Goal: Task Accomplishment & Management: Manage account settings

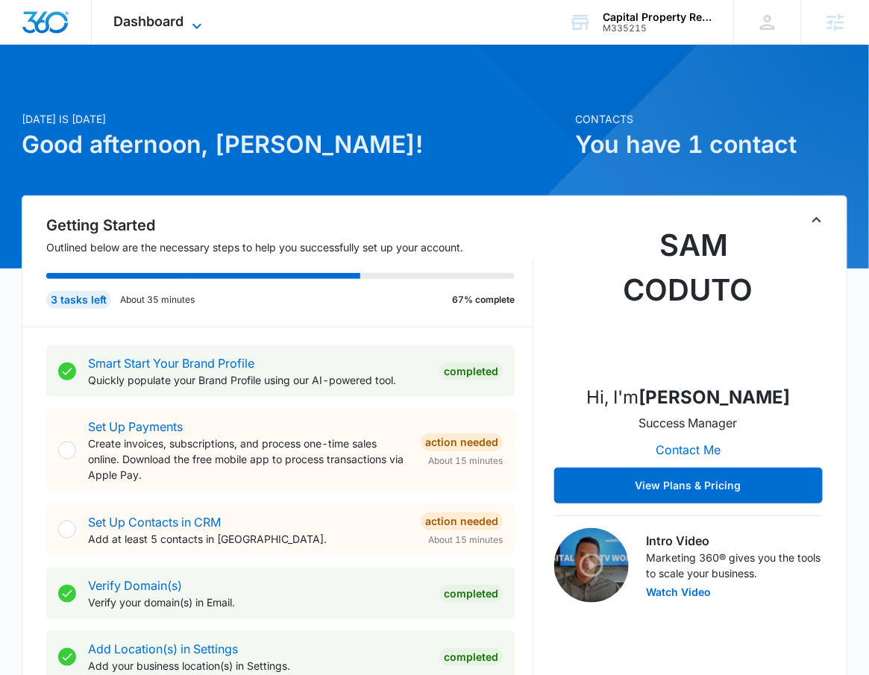
click at [164, 17] on span "Dashboard" at bounding box center [149, 21] width 70 height 16
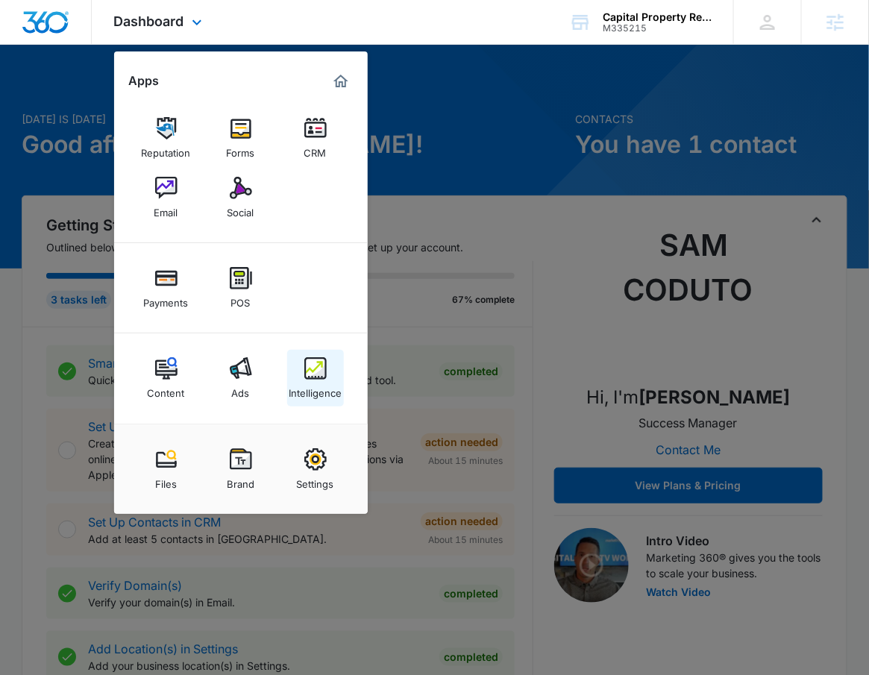
click at [328, 377] on link "Intelligence" at bounding box center [315, 378] width 57 height 57
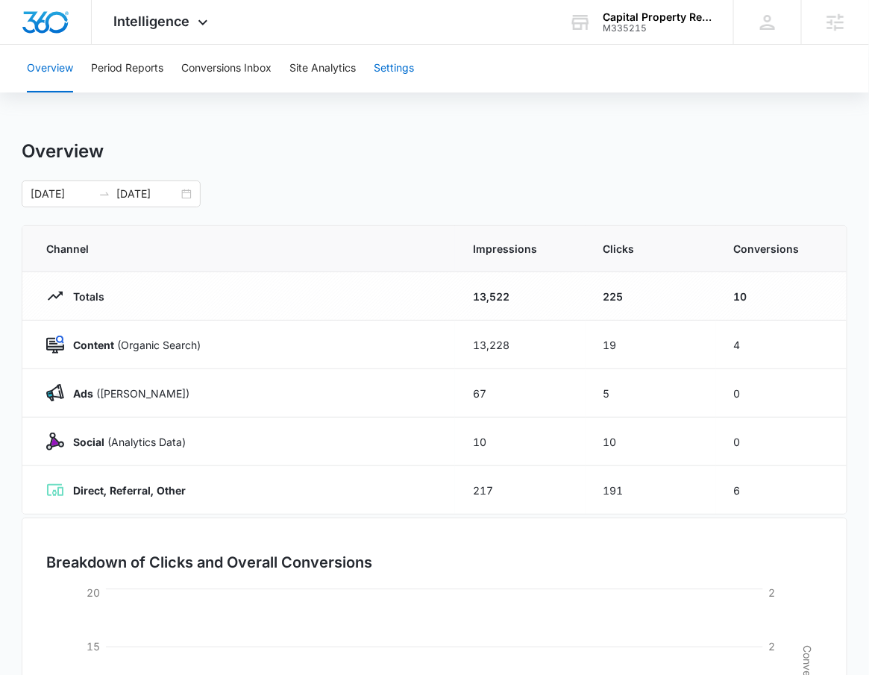
click at [407, 70] on button "Settings" at bounding box center [394, 69] width 40 height 48
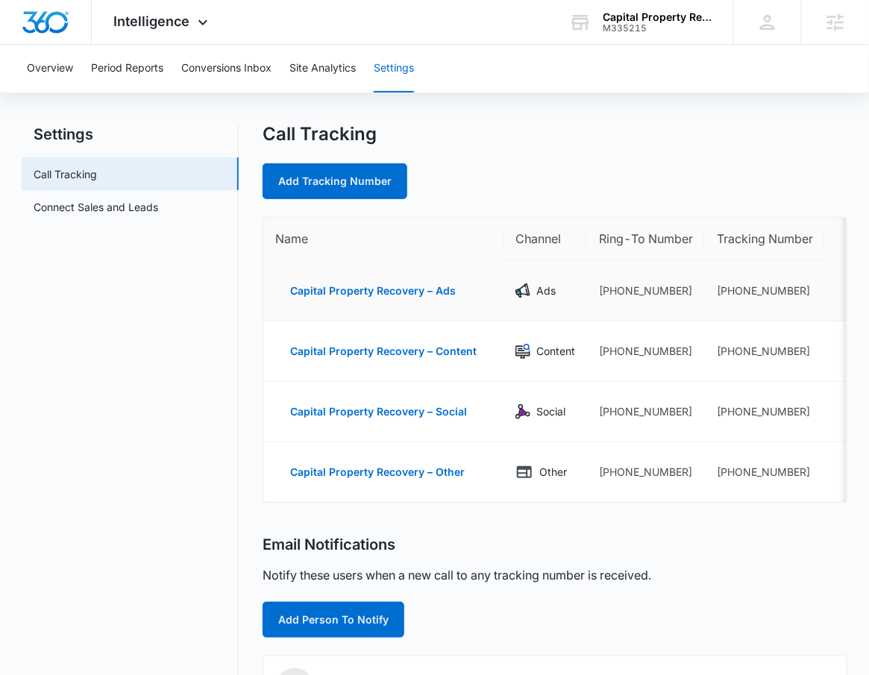
scroll to position [18, 0]
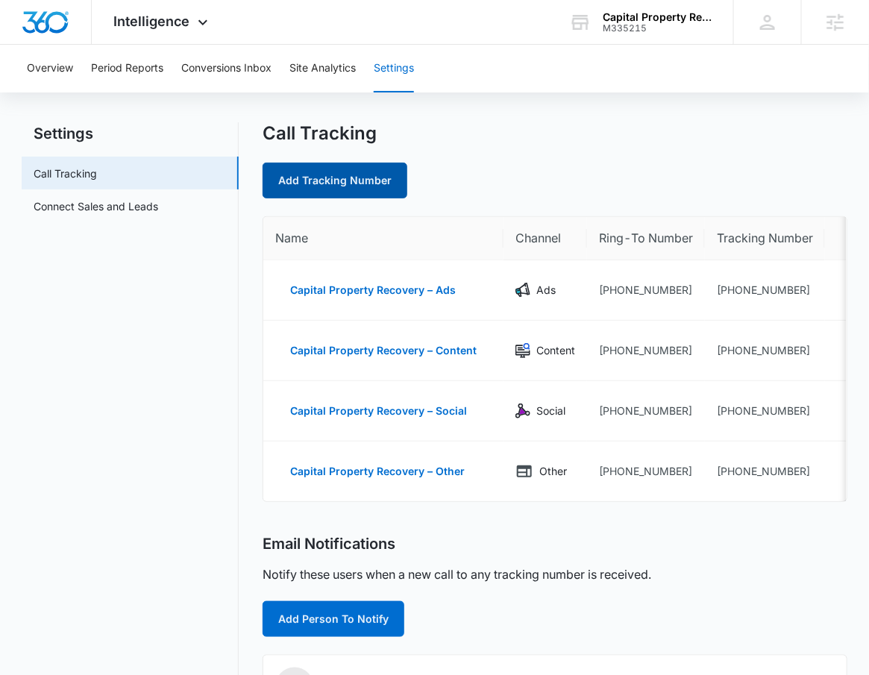
click at [361, 181] on link "Add Tracking Number" at bounding box center [335, 181] width 145 height 36
select select "by_area_code"
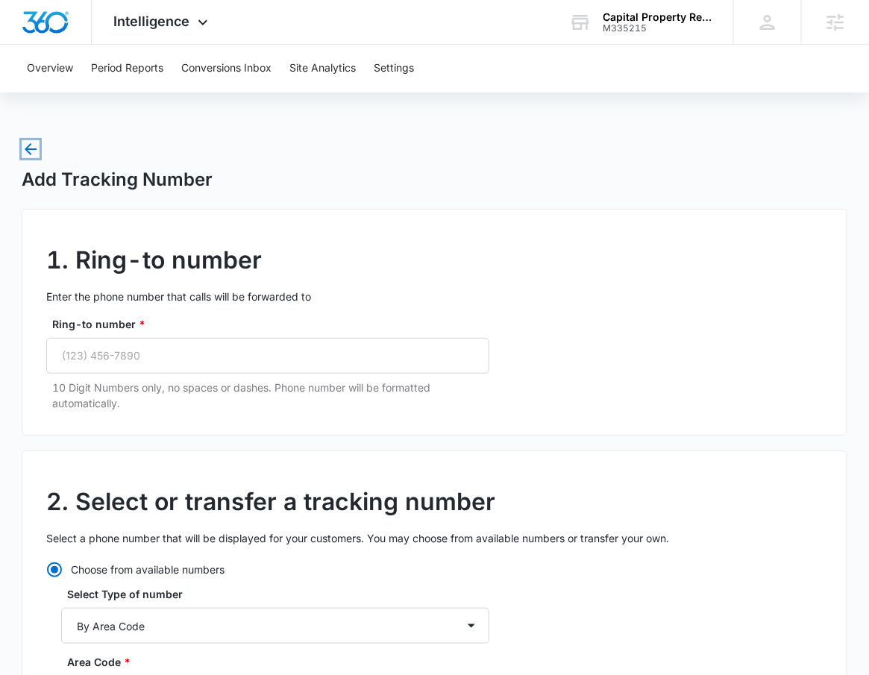
click at [30, 148] on icon "button" at bounding box center [31, 149] width 18 height 18
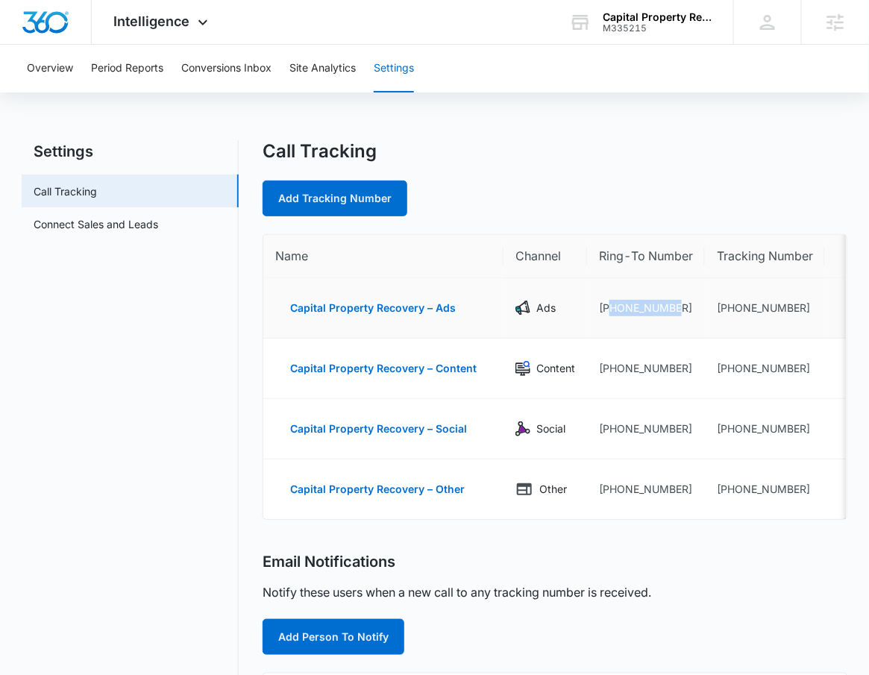
drag, startPoint x: 681, startPoint y: 307, endPoint x: 612, endPoint y: 315, distance: 69.8
click at [612, 315] on td "+14432394306" at bounding box center [646, 308] width 118 height 60
copy td "4432394306"
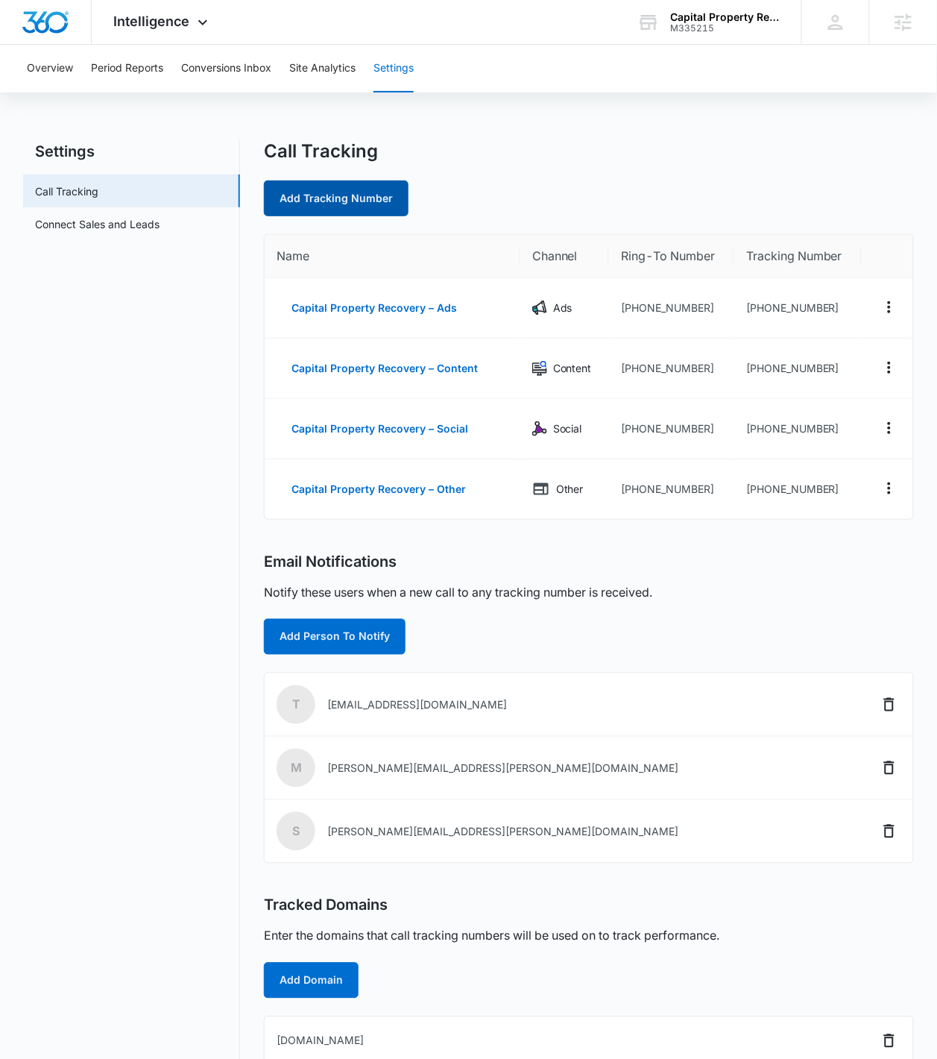
click at [351, 195] on link "Add Tracking Number" at bounding box center [336, 198] width 145 height 36
select select "by_area_code"
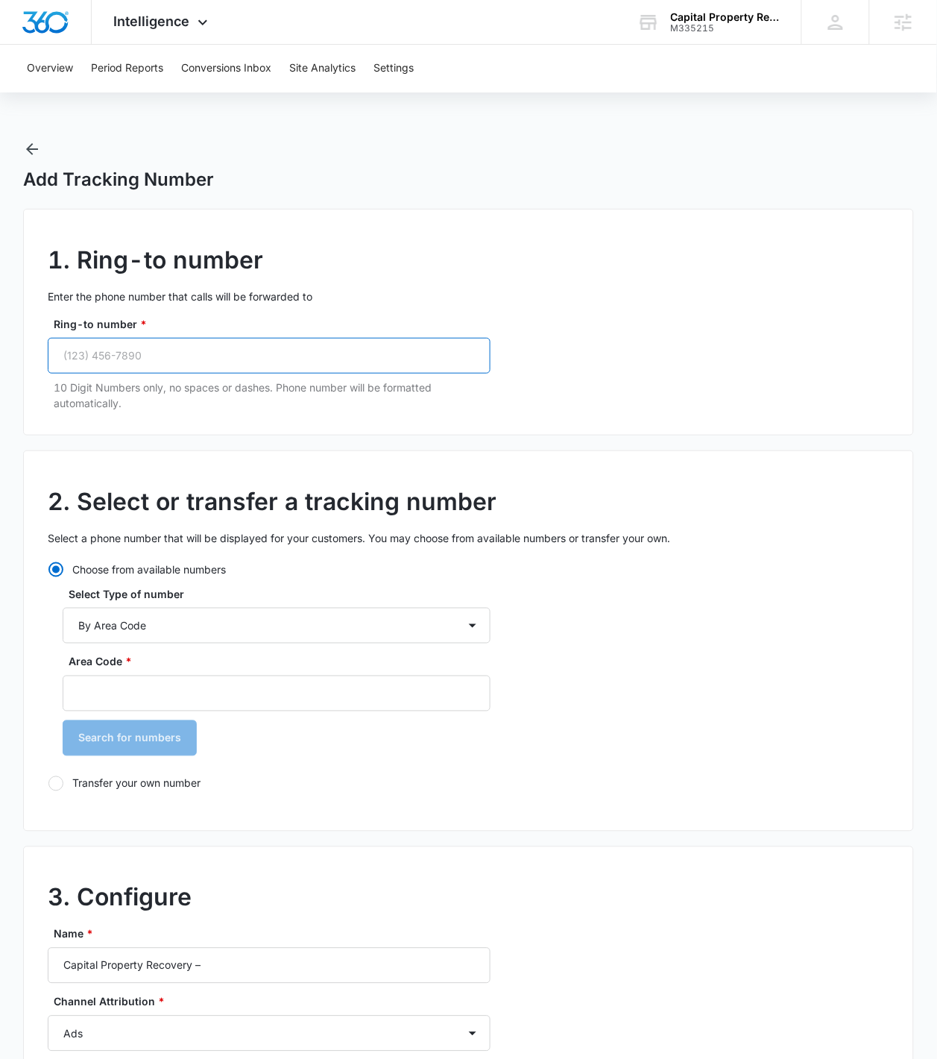
click at [293, 363] on input "Ring-to number *" at bounding box center [269, 356] width 443 height 36
paste input "[PHONE_NUMBER]"
type input "[PHONE_NUMBER]"
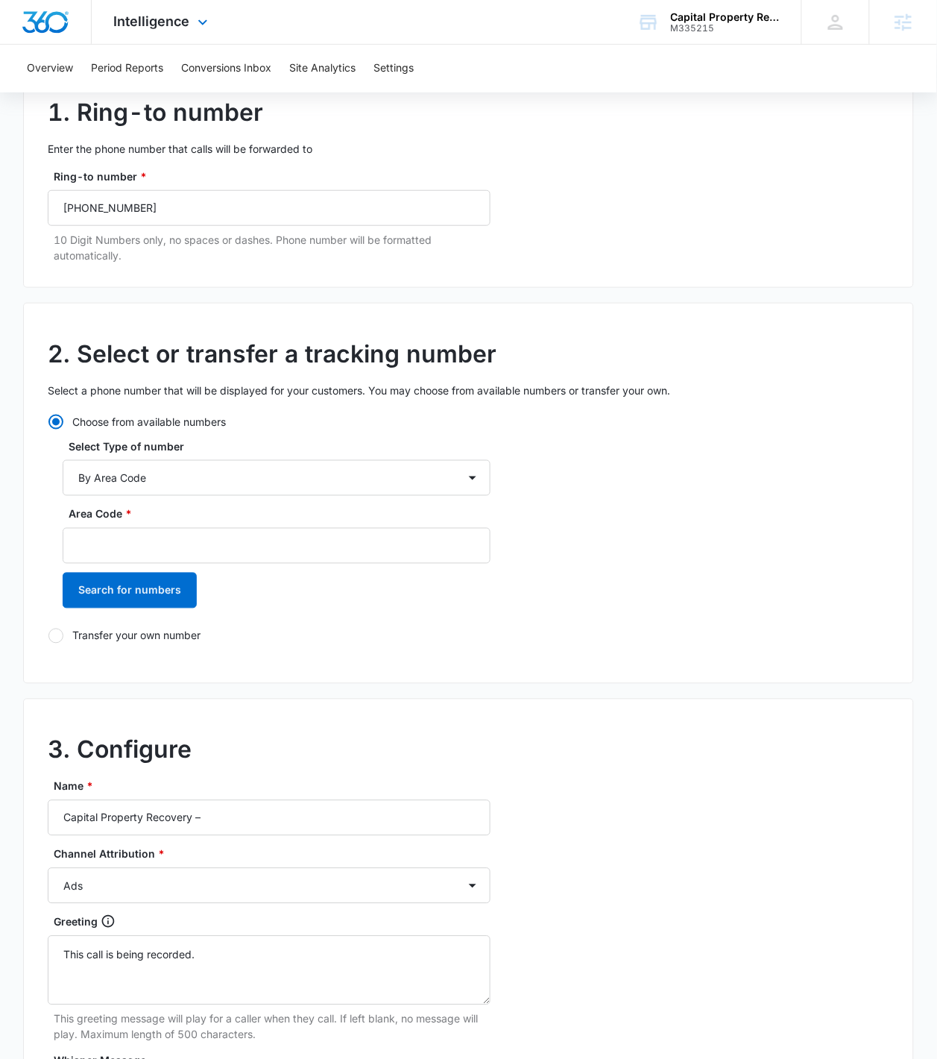
scroll to position [162, 0]
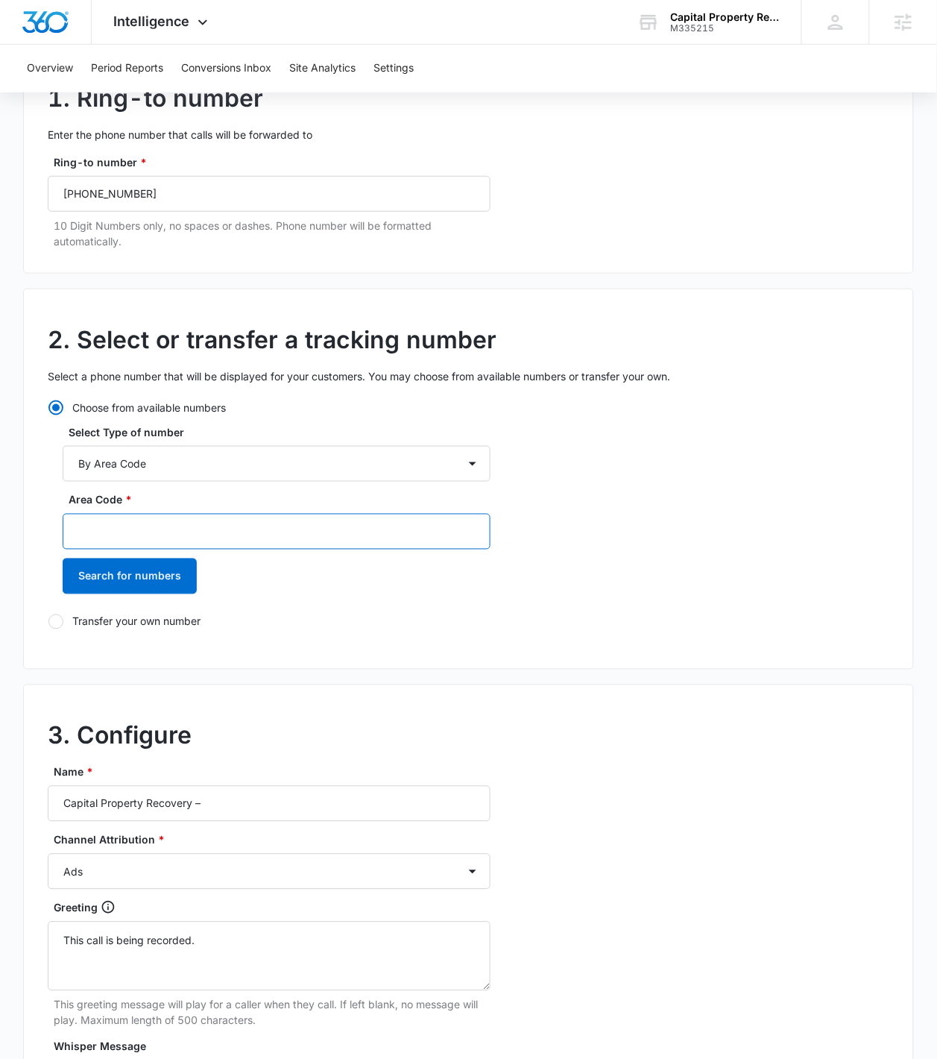
click at [207, 524] on input "Area Code *" at bounding box center [277, 532] width 428 height 36
type input "443"
click at [170, 591] on button "Search for numbers" at bounding box center [130, 577] width 134 height 36
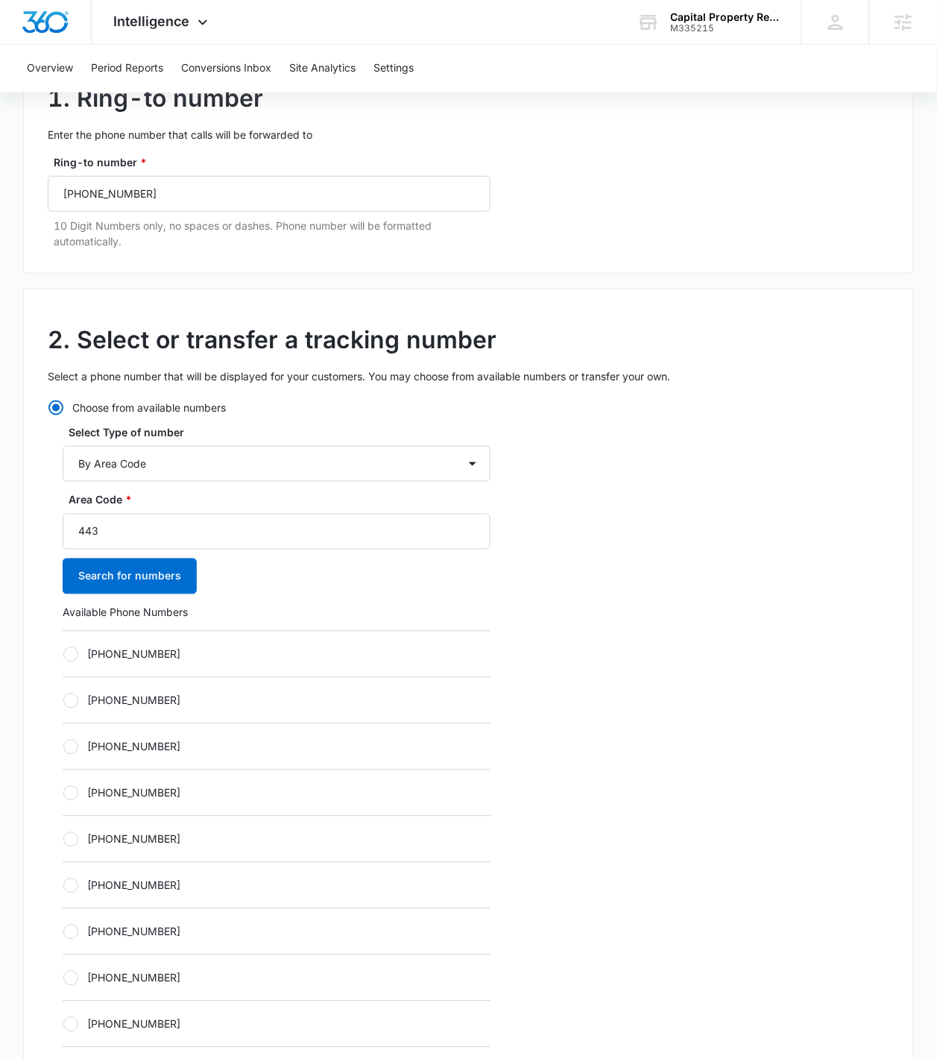
click at [128, 657] on label "+14432198638" at bounding box center [277, 655] width 428 height 16
click at [63, 655] on input "+14432198638" at bounding box center [63, 654] width 1 height 1
radio input "true"
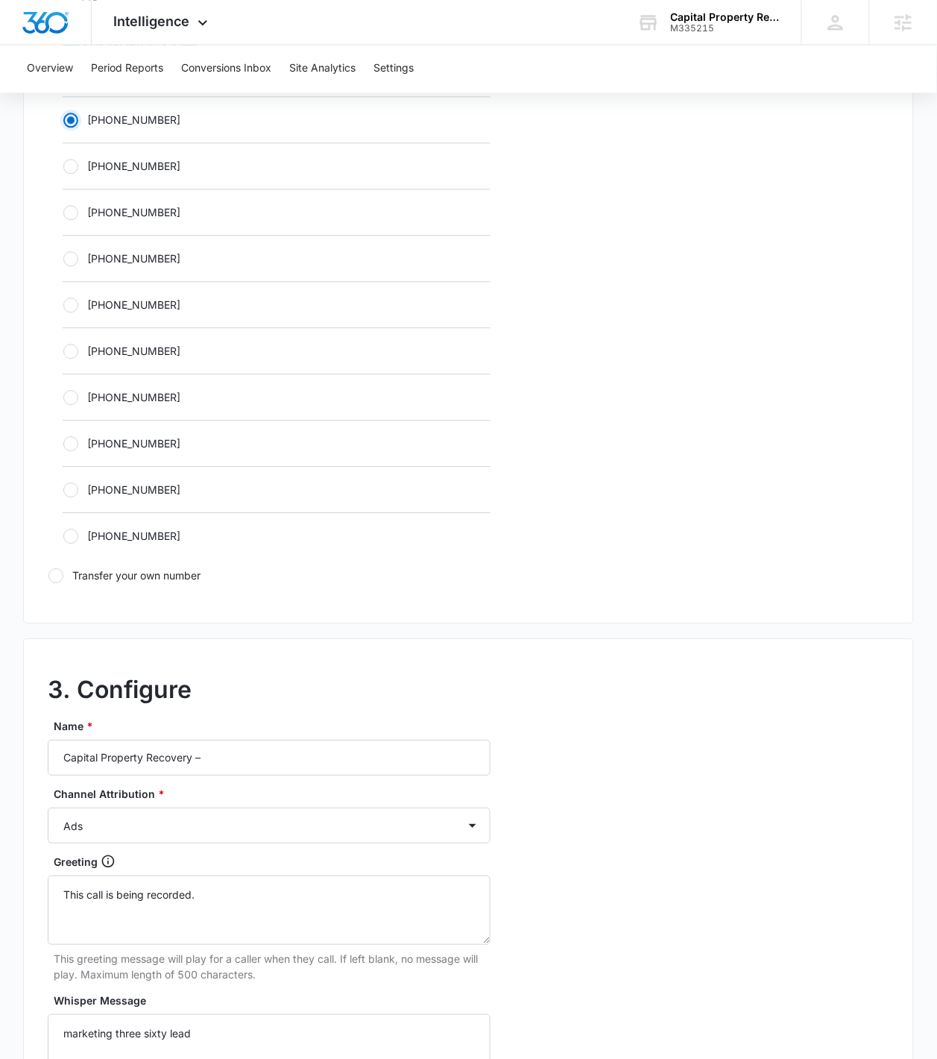
scroll to position [728, 0]
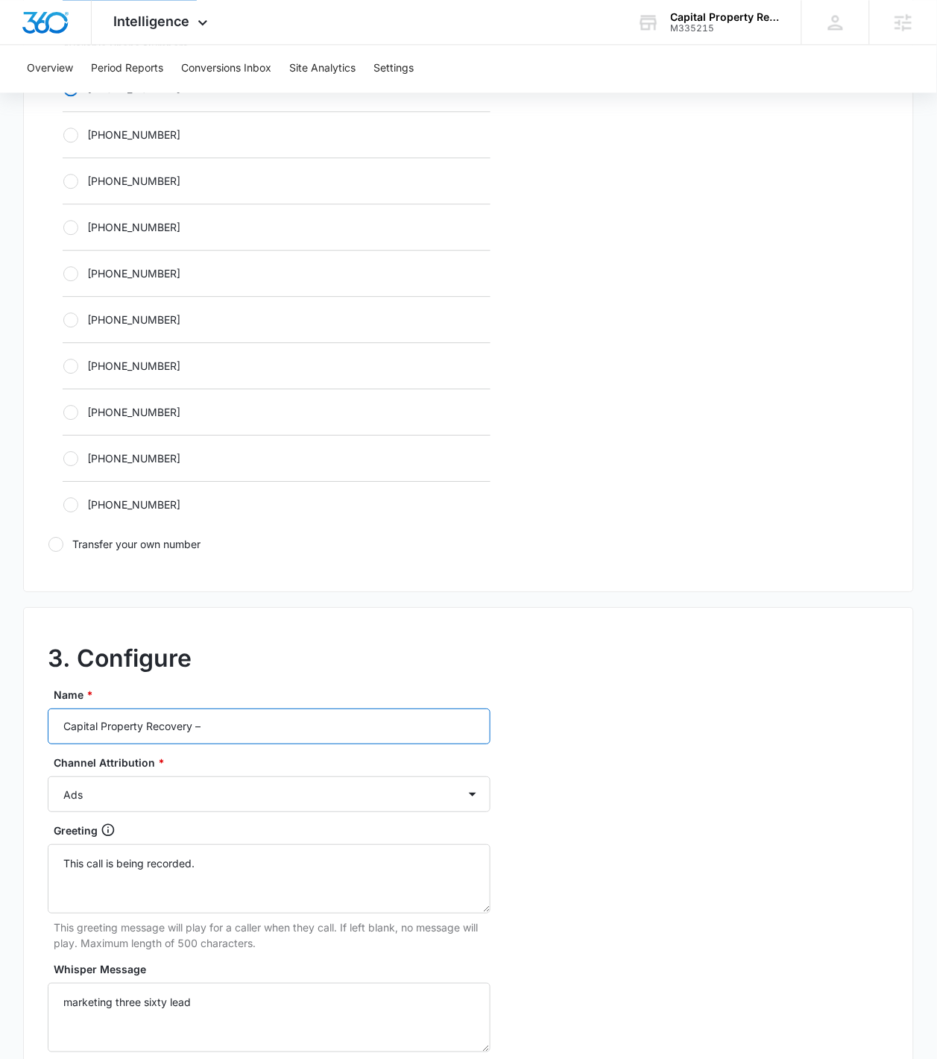
click at [260, 673] on input "Capital Property Recovery –" at bounding box center [269, 727] width 443 height 36
type input "Capital Property Recovery – LSA"
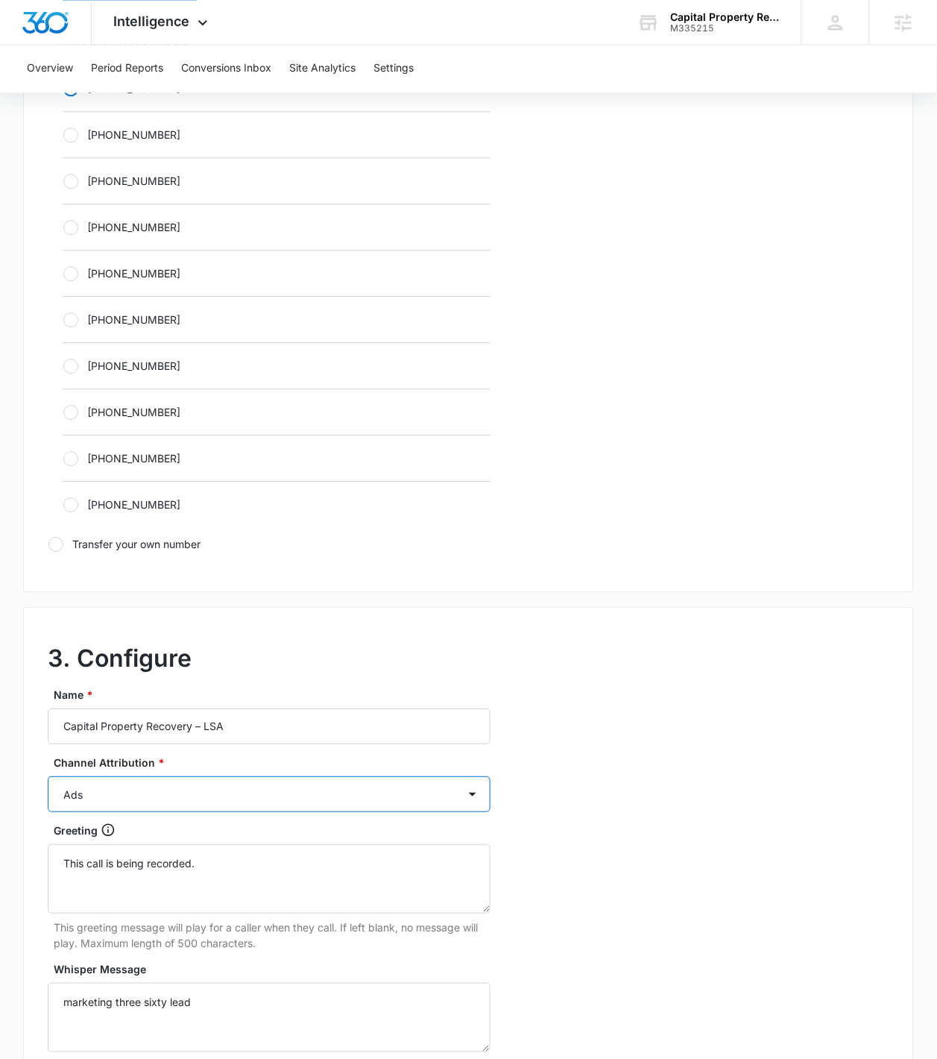
click at [87, 673] on select "Ads Local Service Ads Content Social Other" at bounding box center [269, 794] width 443 height 36
select select "LSA"
click at [48, 673] on select "Ads Local Service Ads Content Social Other" at bounding box center [269, 794] width 443 height 36
click at [669, 673] on div "3. Configure Name * Capital Property Recovery – LSA Channel Attribution * Ads L…" at bounding box center [468, 938] width 891 height 662
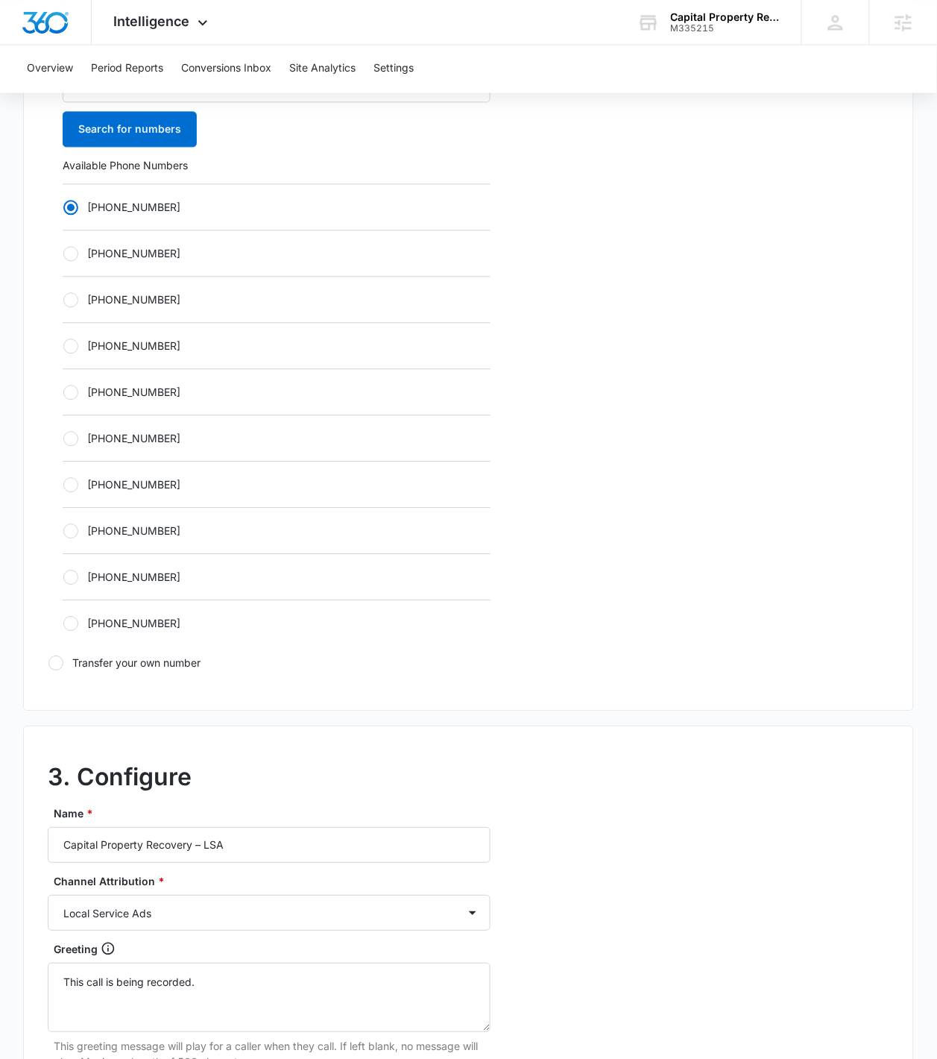
scroll to position [1017, 0]
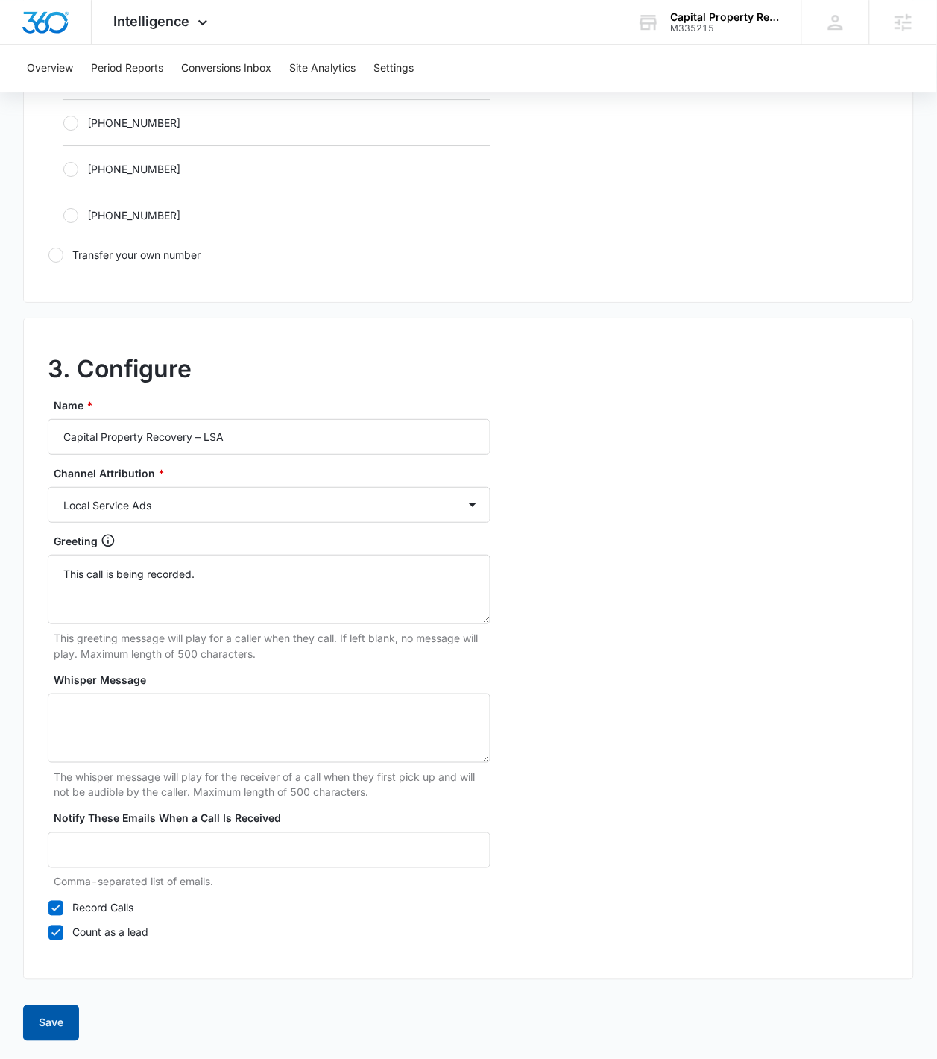
click at [41, 673] on div "Add Tracking Number 1. Ring-to number Enter the phone number that calls will be…" at bounding box center [468, 91] width 891 height 1936
click at [57, 673] on form "1. Ring-to number Enter the phone number that calls will be forwarded to Ring-t…" at bounding box center [468, 117] width 891 height 1850
click at [57, 673] on button "Save" at bounding box center [51, 1023] width 56 height 36
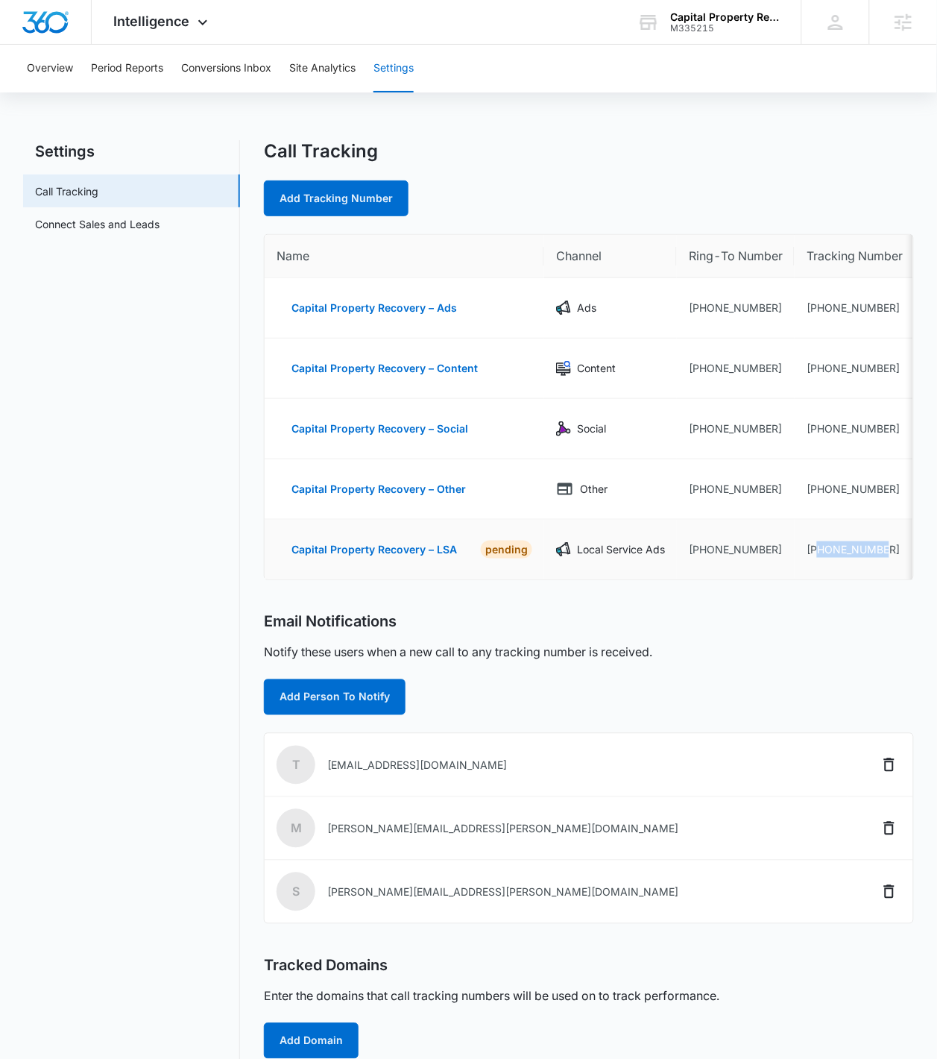
drag, startPoint x: 891, startPoint y: 556, endPoint x: 822, endPoint y: 547, distance: 69.8
click at [822, 547] on td "+14432198638" at bounding box center [855, 550] width 120 height 60
copy td "4432198638"
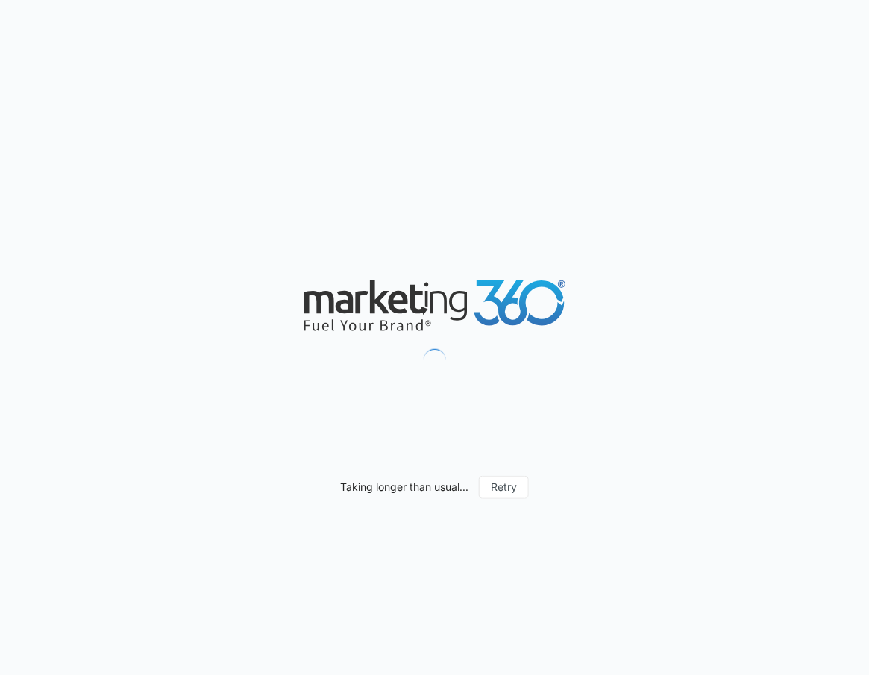
select select "by_area_code"
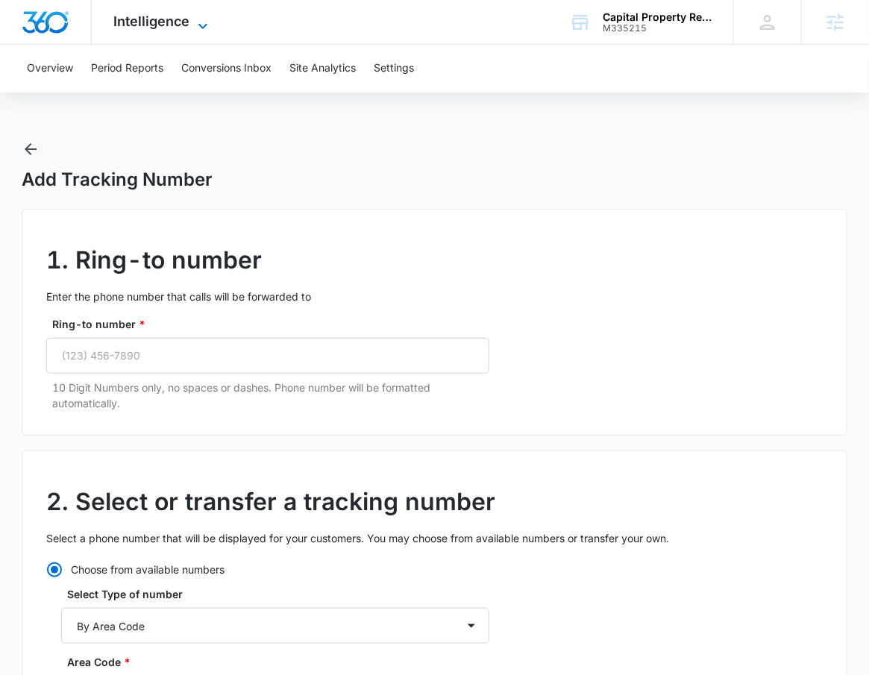
click at [155, 26] on span "Intelligence" at bounding box center [152, 21] width 76 height 16
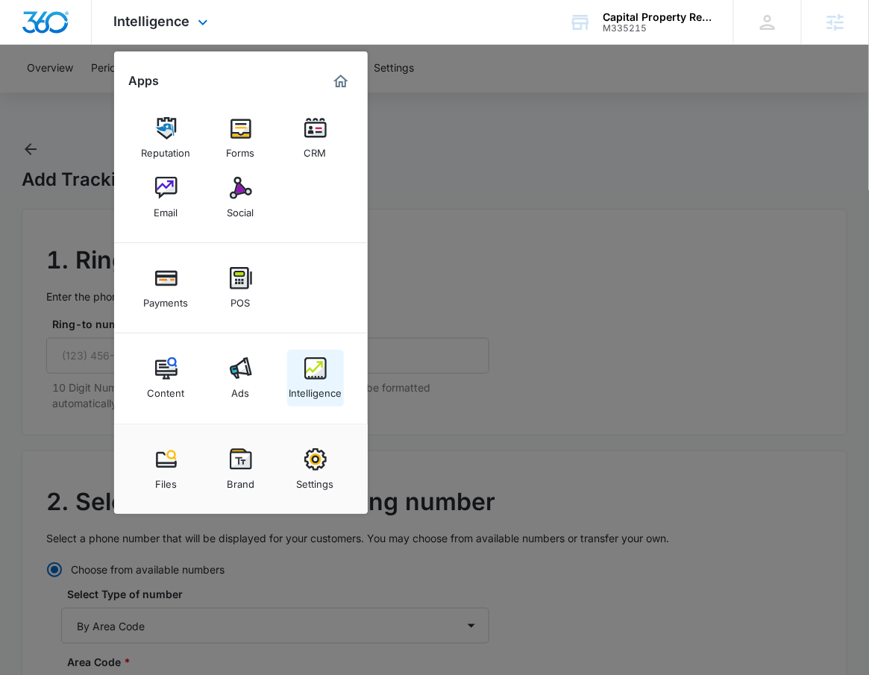
click at [323, 374] on img at bounding box center [315, 368] width 22 height 22
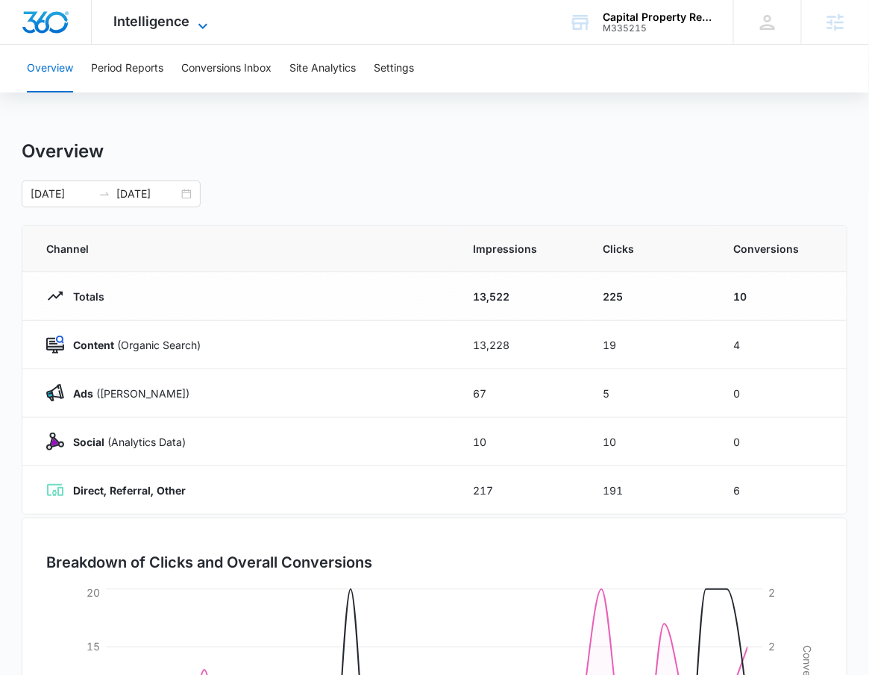
click at [149, 25] on span "Intelligence" at bounding box center [152, 21] width 76 height 16
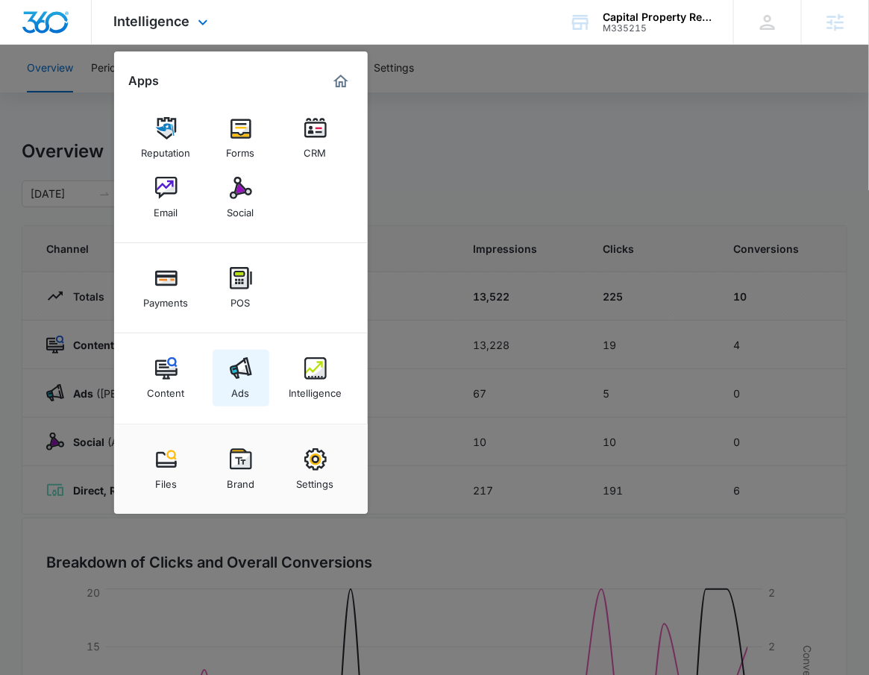
click at [243, 367] on img at bounding box center [241, 368] width 22 height 22
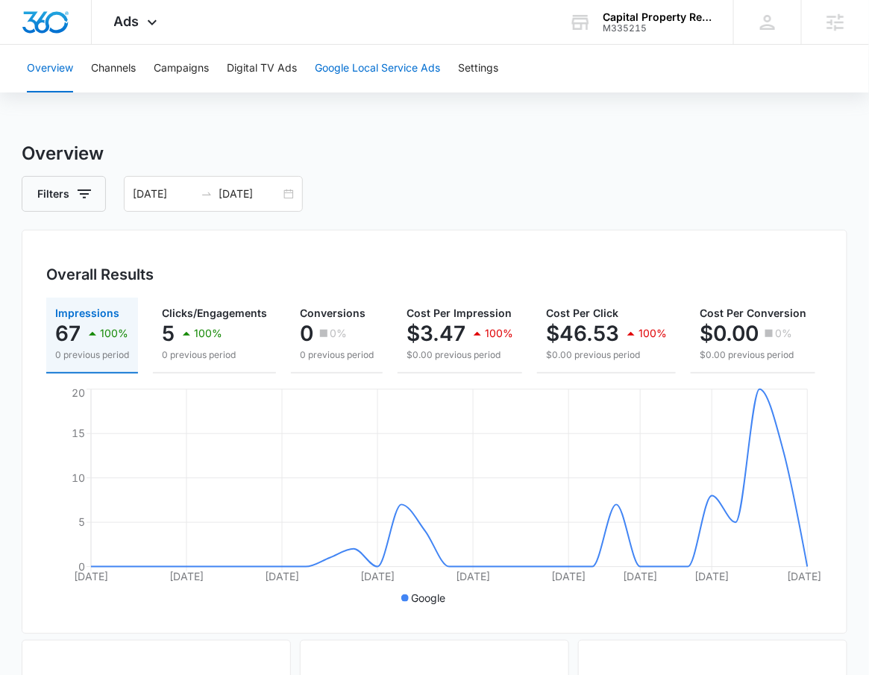
click at [412, 72] on button "Google Local Service Ads" at bounding box center [377, 69] width 125 height 48
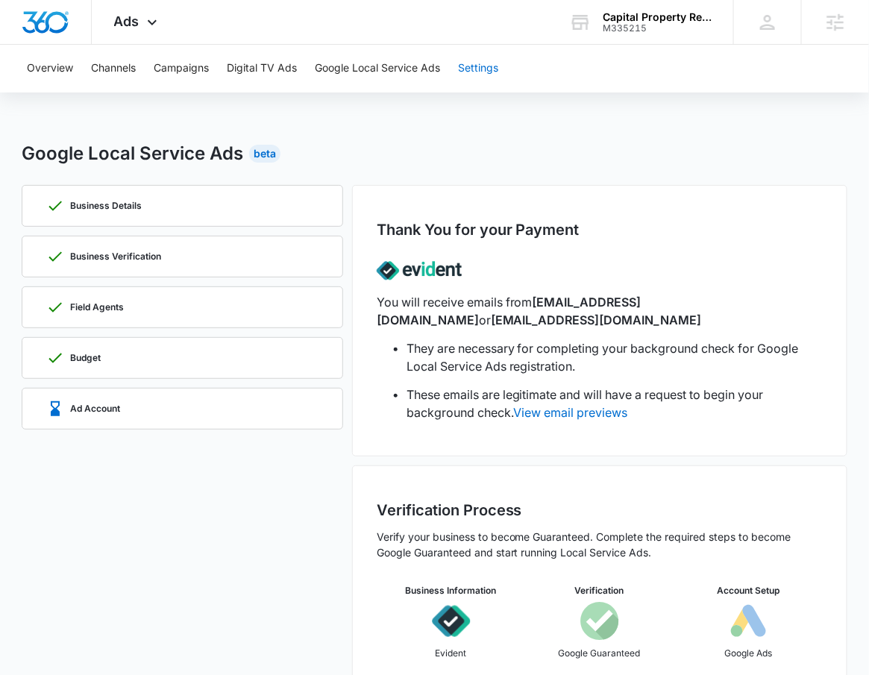
click at [482, 66] on button "Settings" at bounding box center [478, 69] width 40 height 48
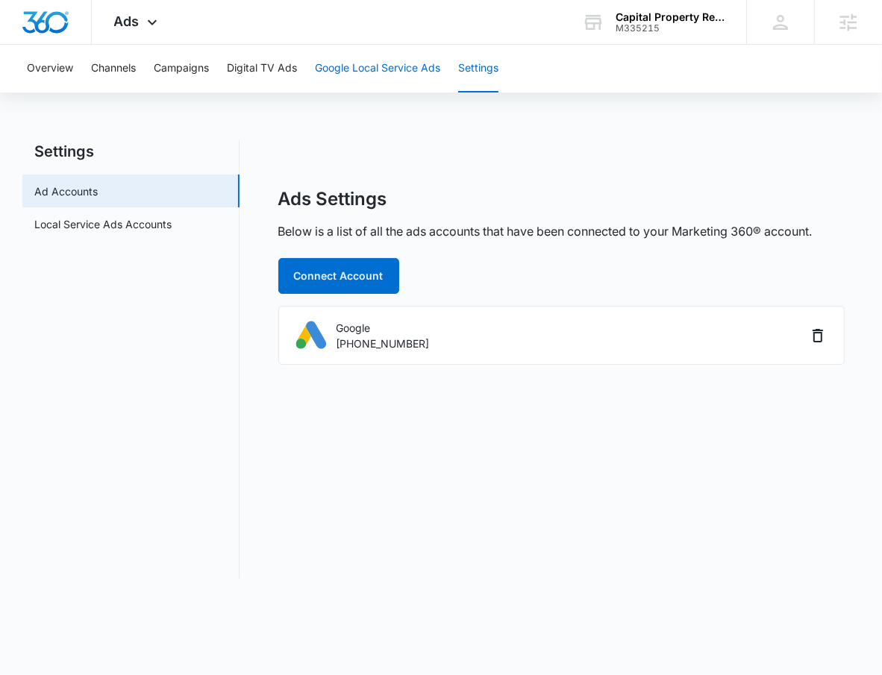
click at [391, 66] on button "Google Local Service Ads" at bounding box center [377, 69] width 125 height 48
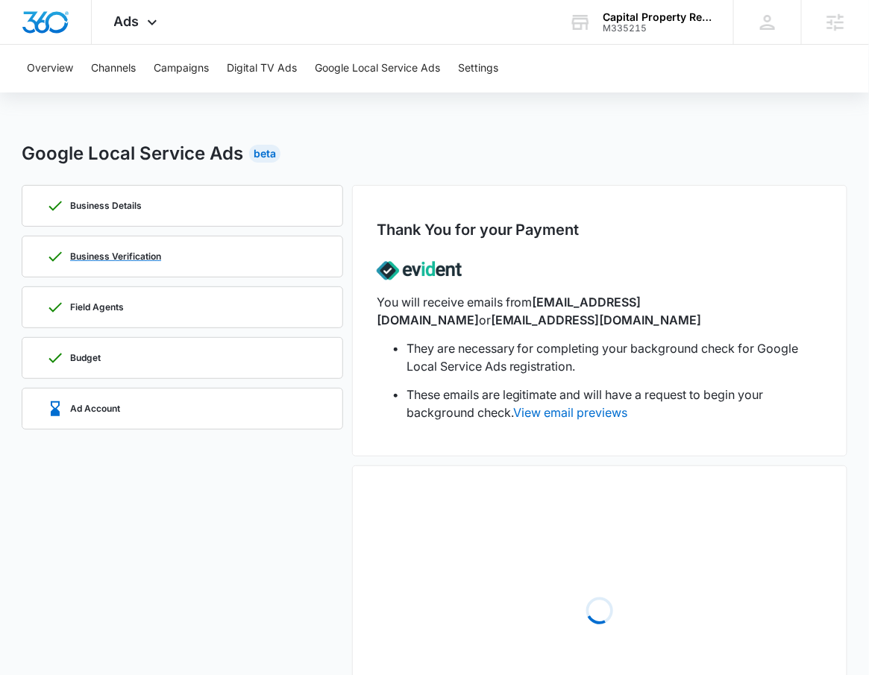
click at [210, 245] on div "Business Verification" at bounding box center [182, 256] width 272 height 40
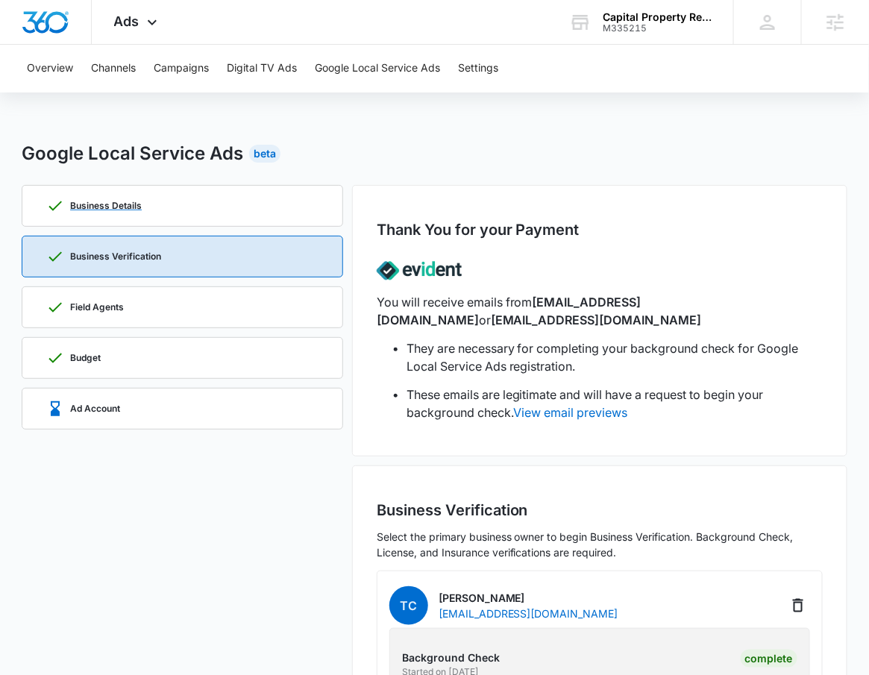
click at [225, 199] on div "Business Details" at bounding box center [182, 206] width 272 height 40
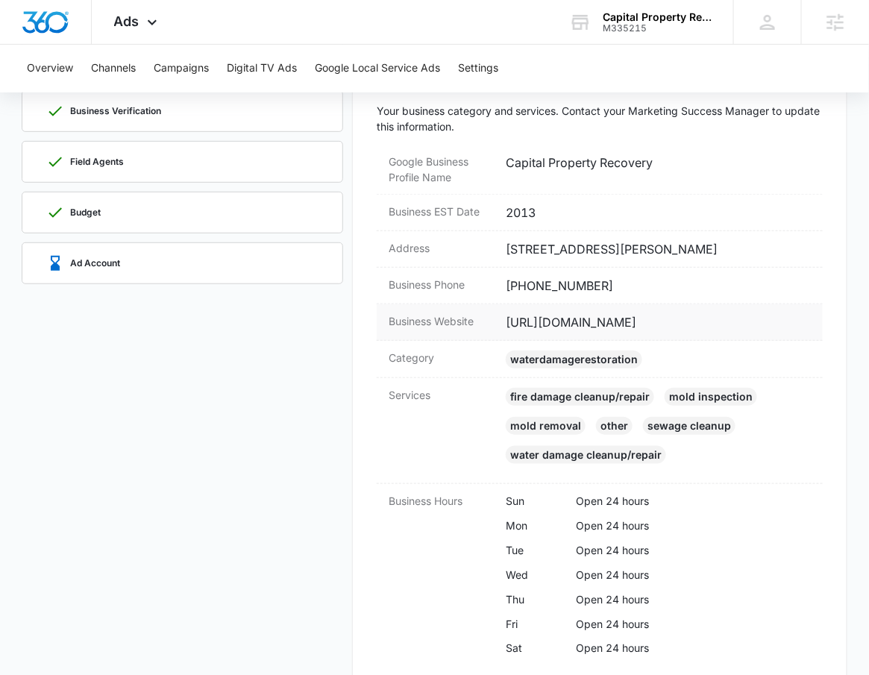
scroll to position [115, 0]
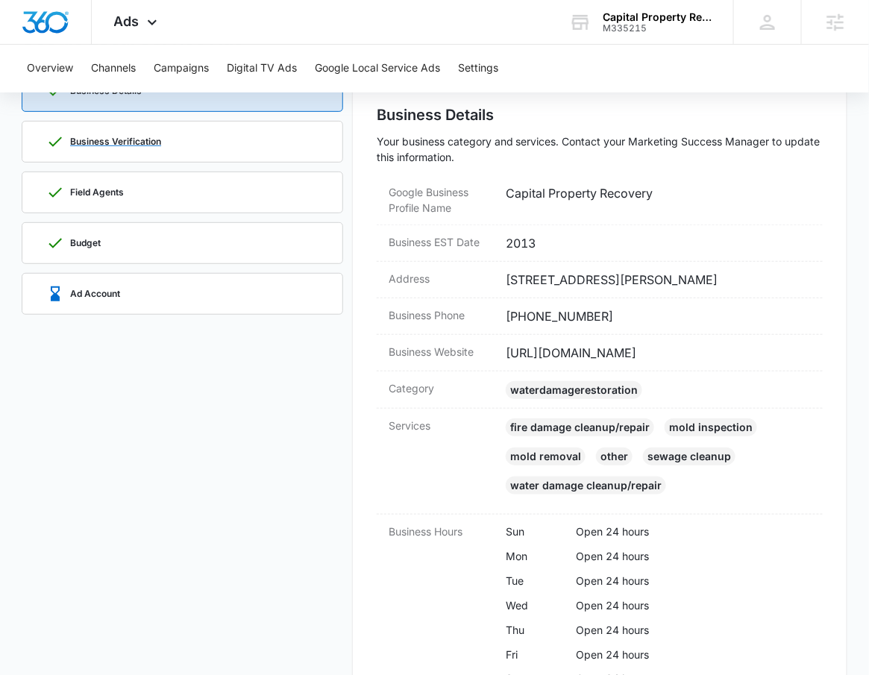
click at [164, 142] on div "Business Verification" at bounding box center [182, 142] width 272 height 40
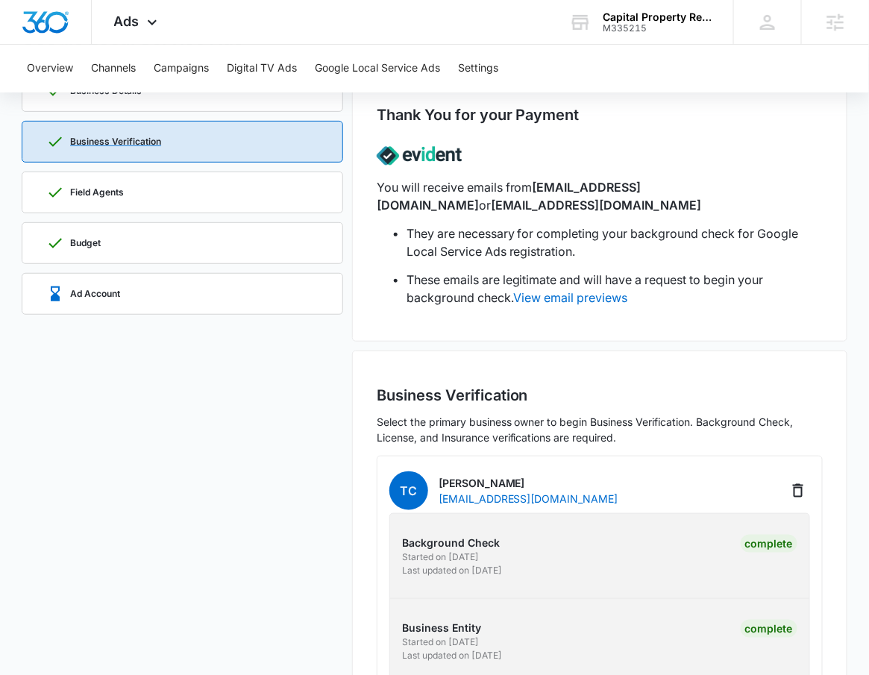
click at [194, 189] on div "Field Agents" at bounding box center [182, 192] width 272 height 40
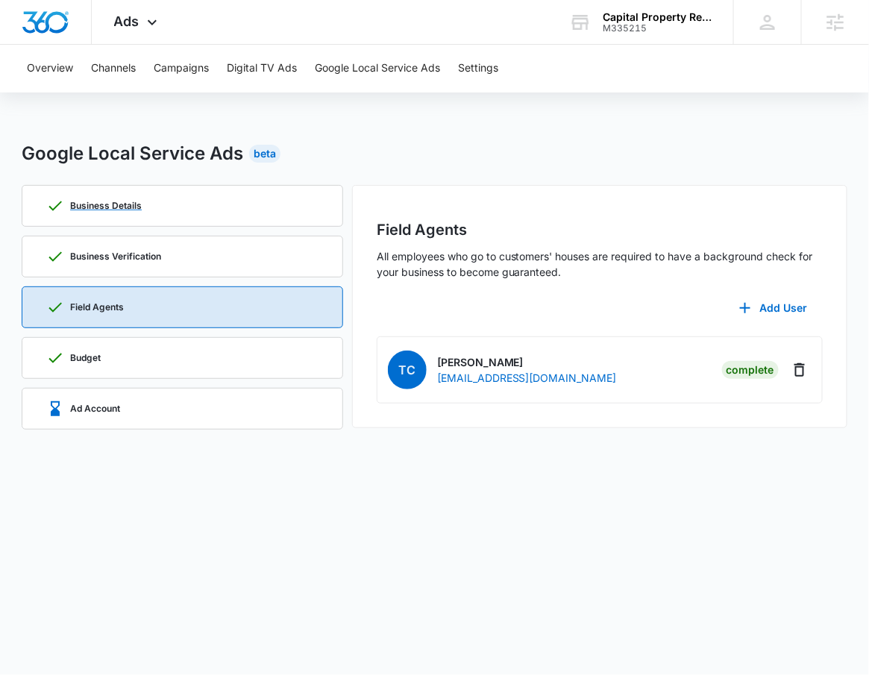
scroll to position [0, 0]
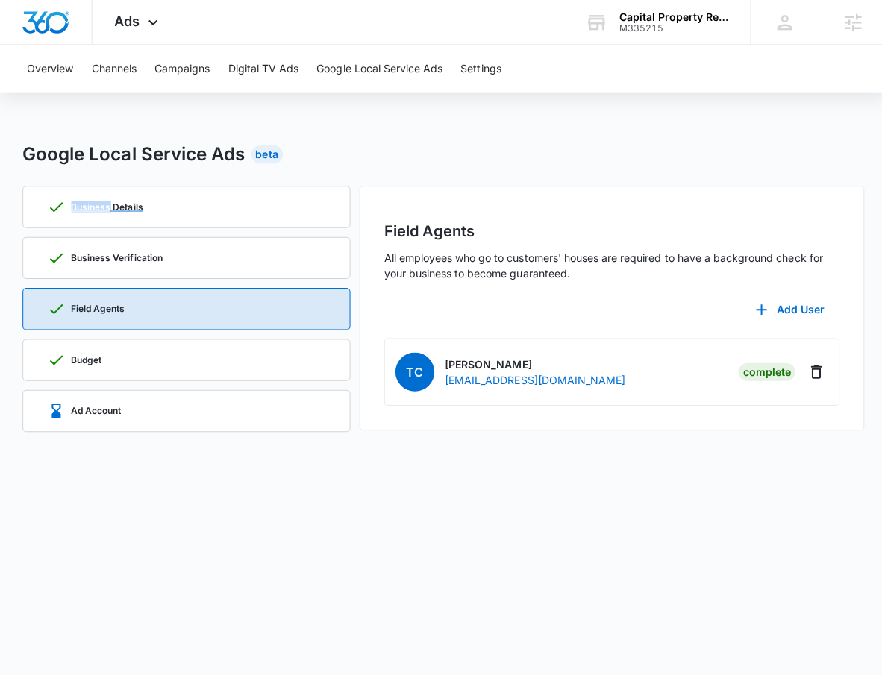
click at [194, 189] on div "Business Details" at bounding box center [185, 206] width 277 height 40
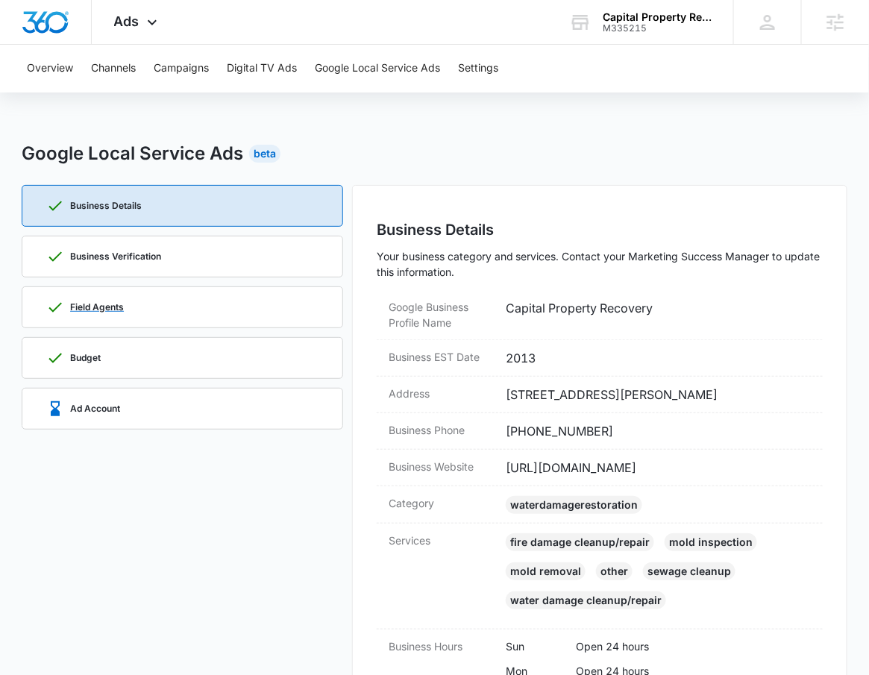
click at [204, 311] on div "Field Agents" at bounding box center [182, 307] width 272 height 40
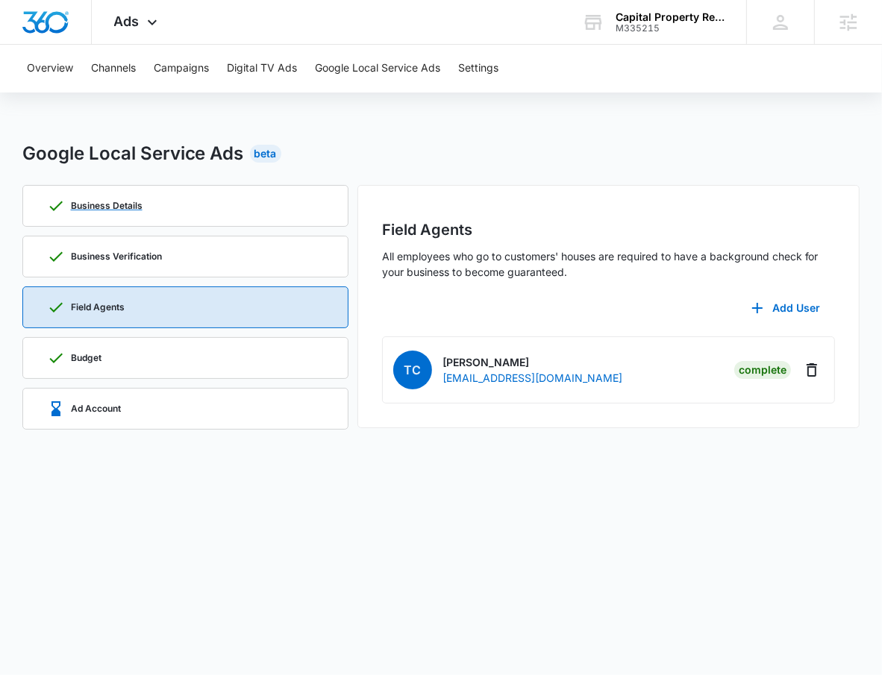
click at [212, 213] on div "Business Details" at bounding box center [185, 206] width 277 height 40
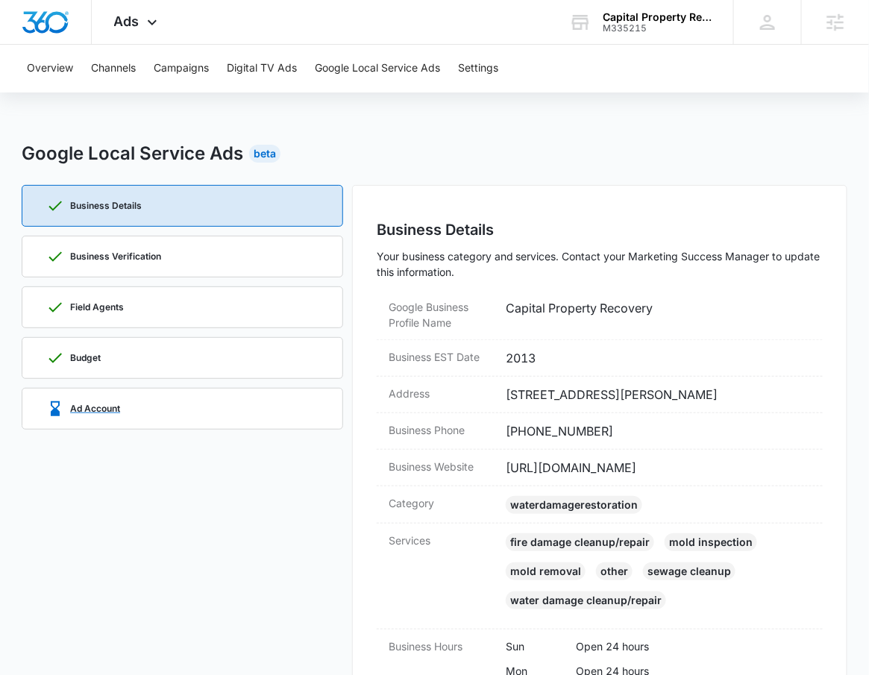
click at [190, 394] on div "Ad Account" at bounding box center [182, 409] width 272 height 40
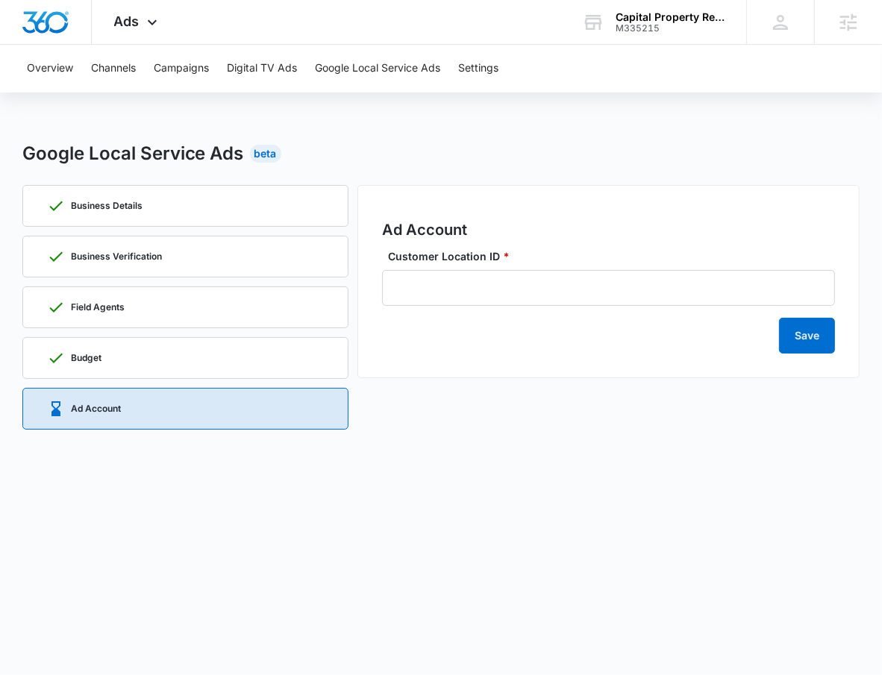
click at [422, 308] on div "Save" at bounding box center [608, 330] width 453 height 48
click at [432, 288] on input "Customer Location ID *" at bounding box center [608, 288] width 453 height 36
paste input "[PHONE_NUMBER]"
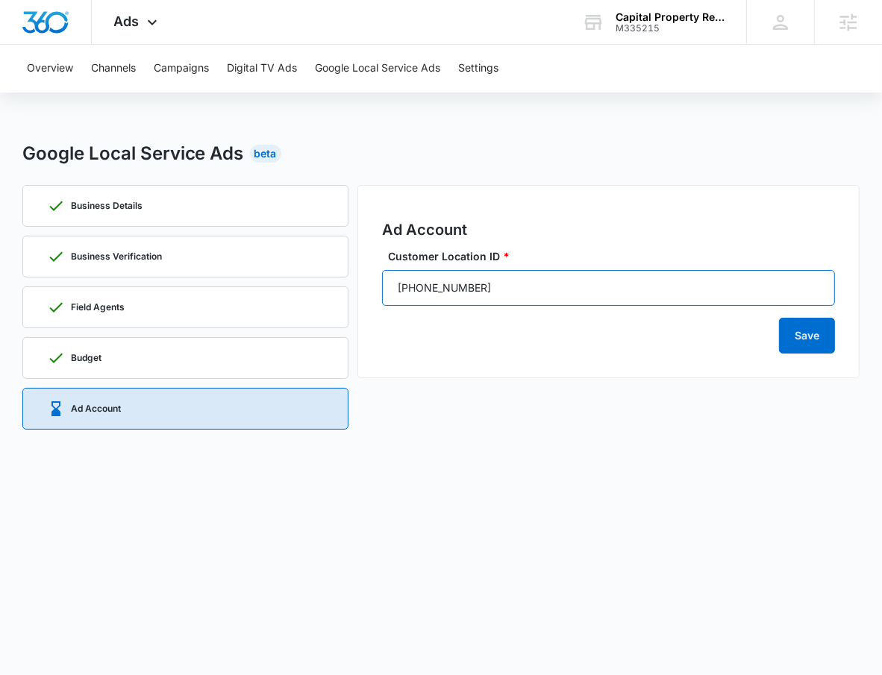
drag, startPoint x: 396, startPoint y: 289, endPoint x: 374, endPoint y: 295, distance: 22.2
click at [374, 295] on div "Ad Account Customer Location ID * [PHONE_NUMBER] Save" at bounding box center [608, 281] width 503 height 193
click at [535, 281] on input "[PHONE_NUMBER]" at bounding box center [608, 288] width 453 height 36
type input "[PHONE_NUMBER]"
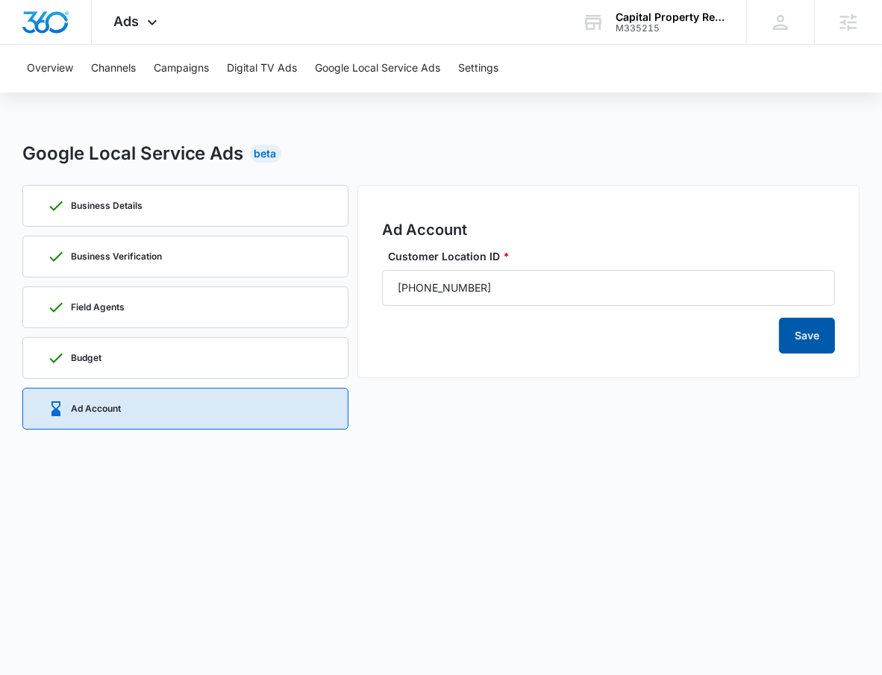
click at [810, 326] on button "Save" at bounding box center [807, 336] width 56 height 36
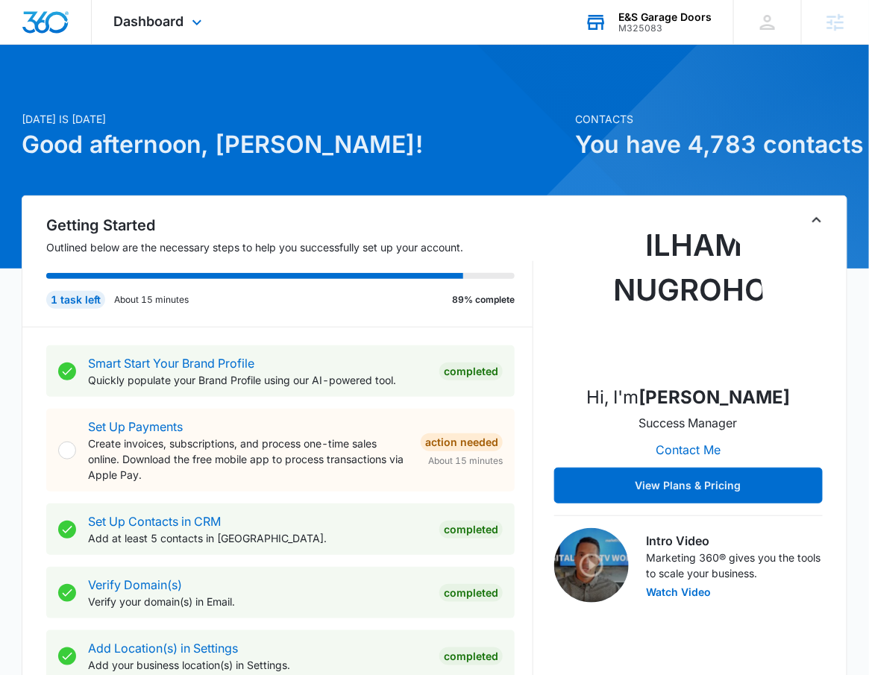
click at [631, 18] on div "E&S Garage Doors" at bounding box center [664, 17] width 93 height 12
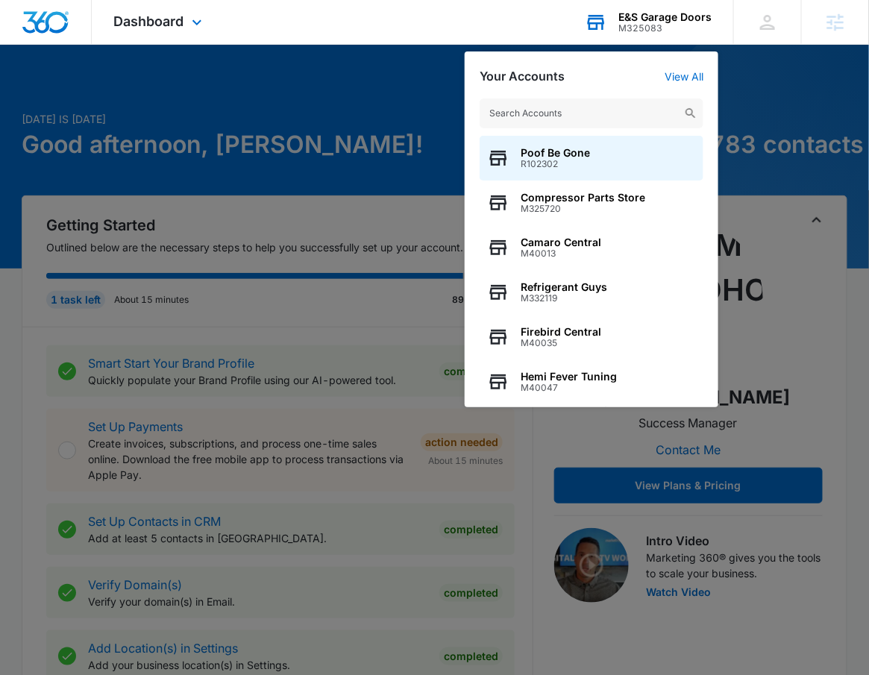
click at [647, 110] on input "text" at bounding box center [592, 113] width 224 height 30
click at [679, 66] on div "Your Accounts View All Poof Be Gone R102302 Compressor Parts Store M325720 Cama…" at bounding box center [592, 229] width 254 height 356
click at [679, 75] on link "View All" at bounding box center [684, 76] width 39 height 13
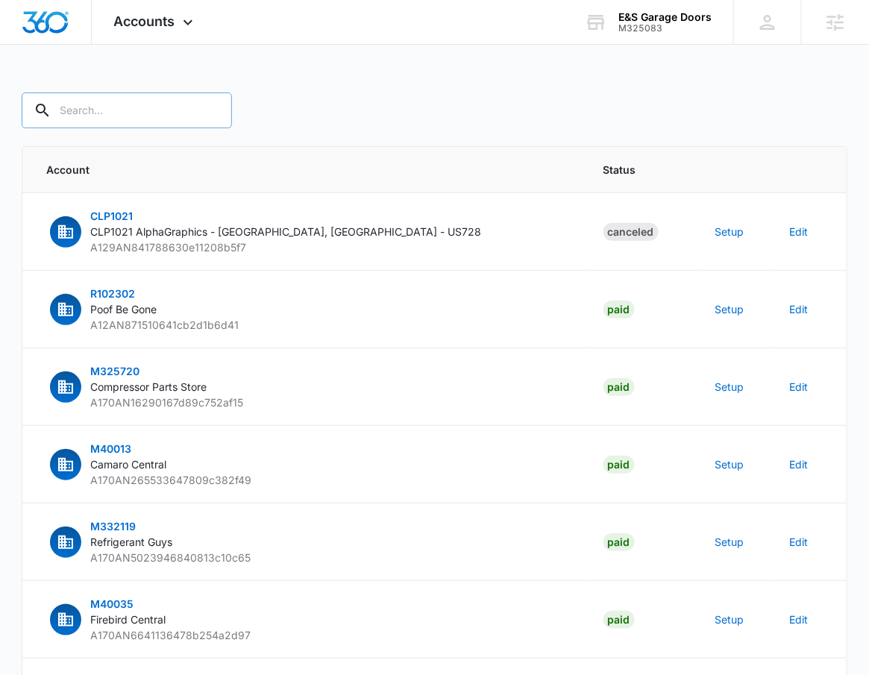
click at [128, 94] on input "text" at bounding box center [127, 110] width 210 height 36
click at [124, 98] on input "text" at bounding box center [127, 110] width 210 height 36
type input "M325083"
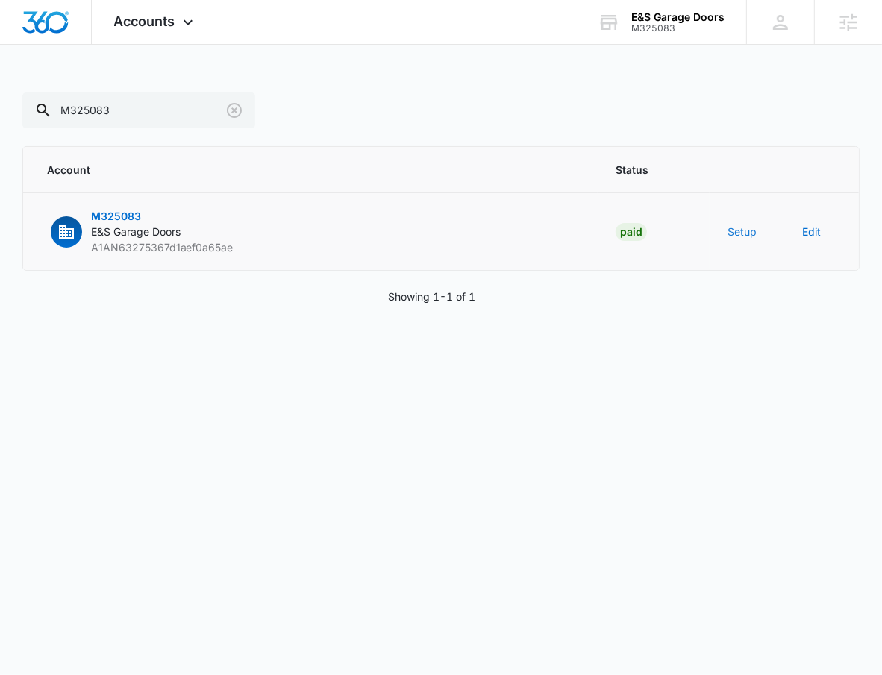
click at [742, 232] on button "Setup" at bounding box center [741, 232] width 29 height 16
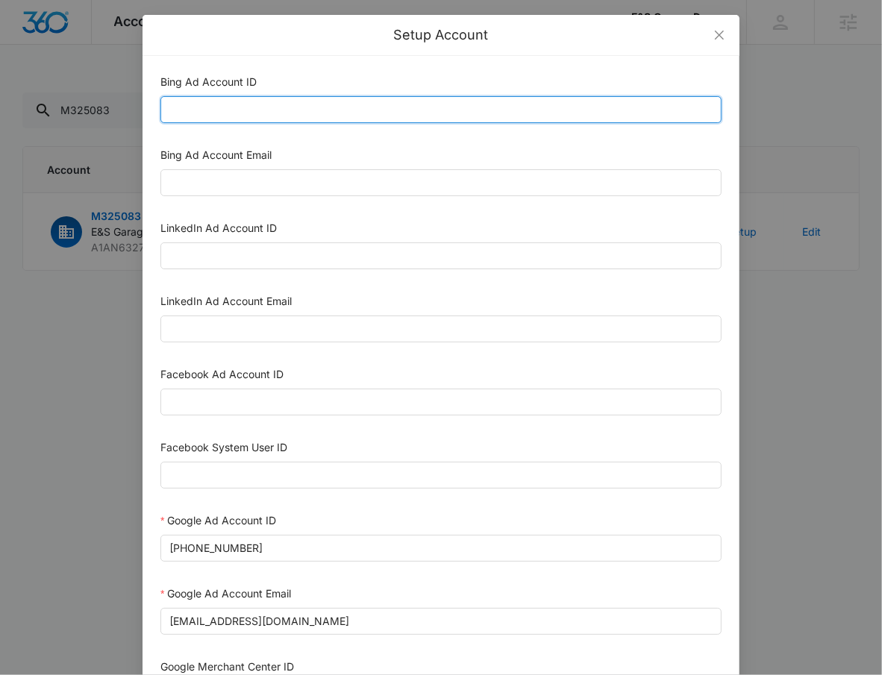
click at [213, 107] on input "Bing Ad Account ID" at bounding box center [440, 109] width 561 height 27
paste input "163014553"
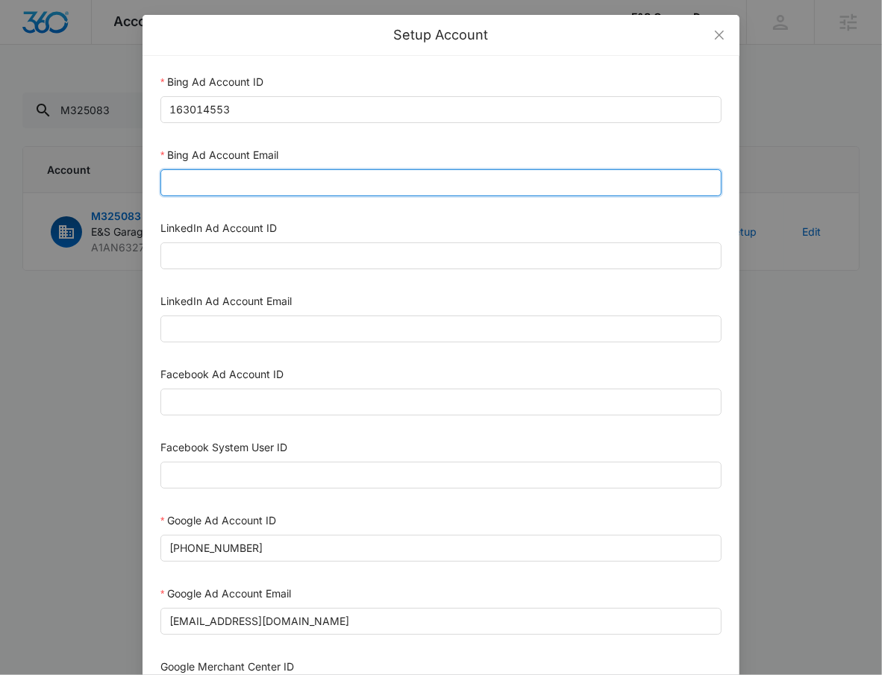
click at [198, 189] on input "Bing Ad Account Email" at bounding box center [440, 182] width 561 height 27
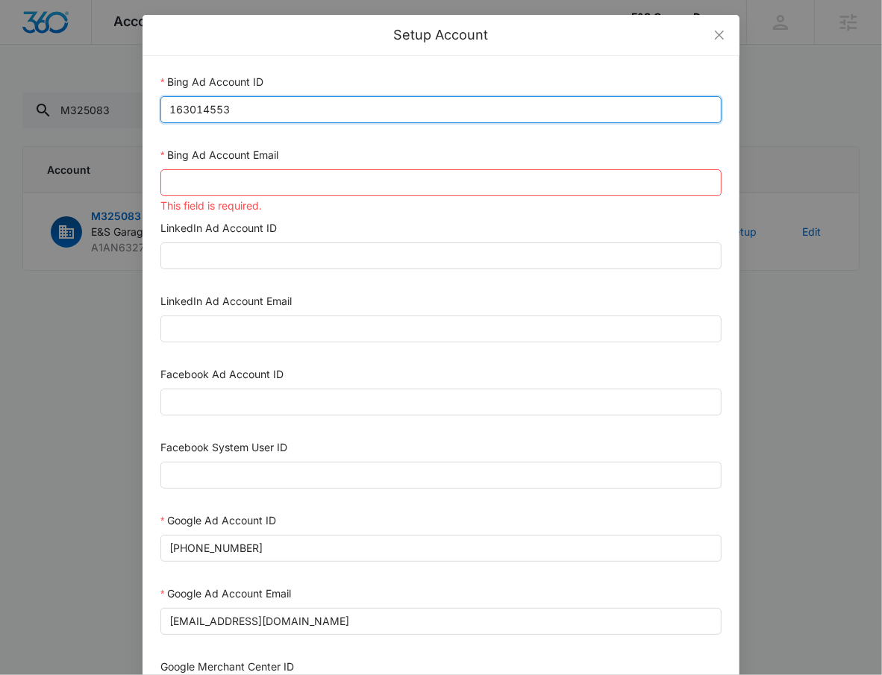
click at [319, 104] on input "163014553" at bounding box center [440, 109] width 561 height 27
paste input "36017380"
type input "136017380"
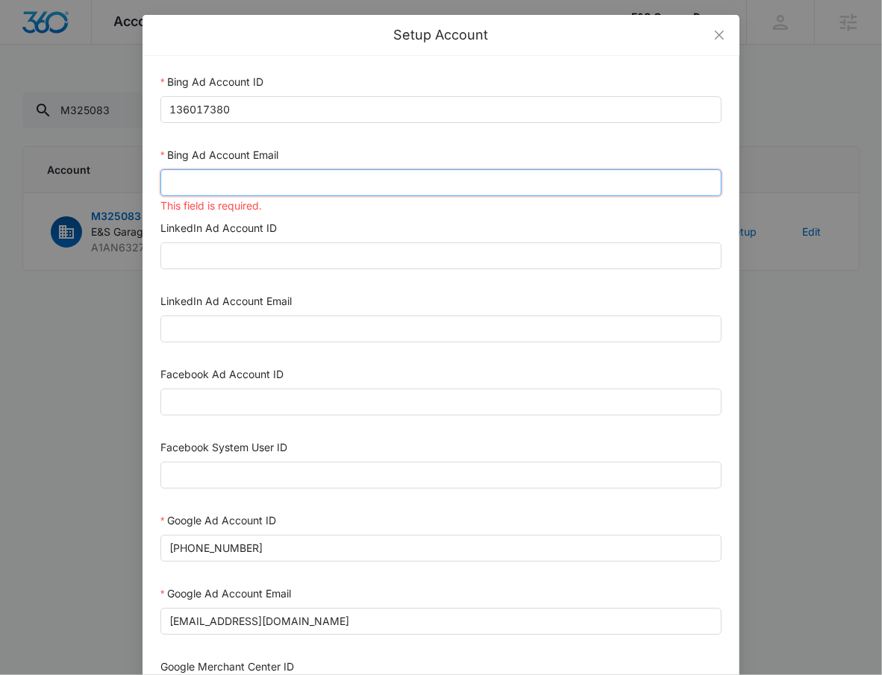
click at [295, 177] on input "Bing Ad Account Email" at bounding box center [440, 182] width 561 height 27
type input "m"
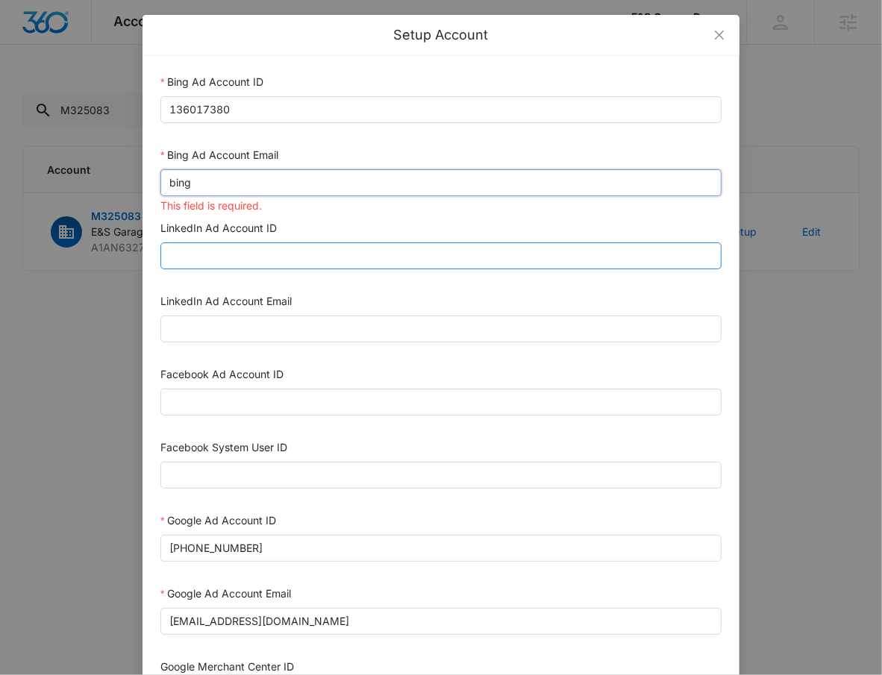
type input "bing_reseller_api@madwiremedia.com"
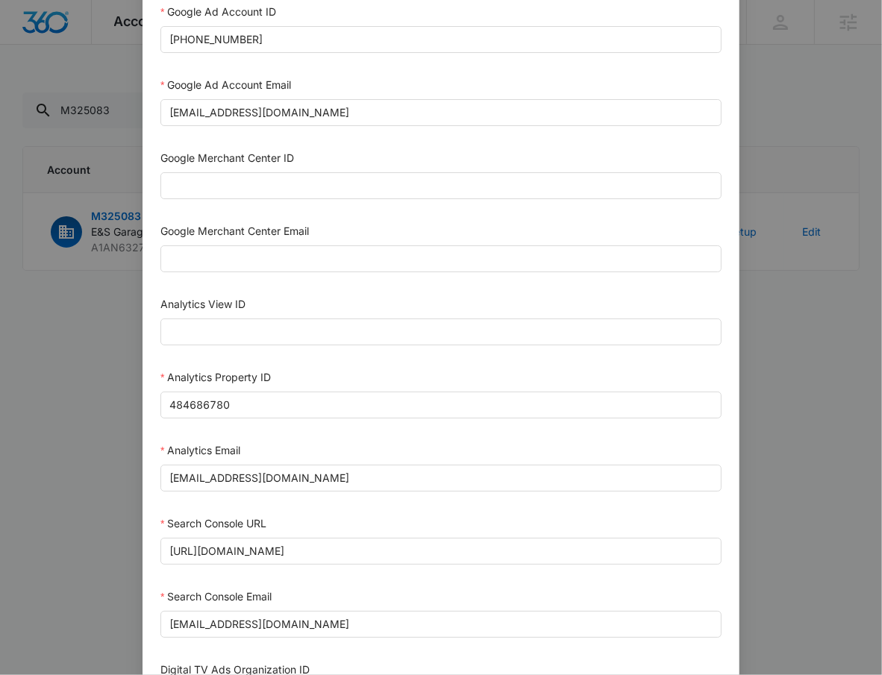
scroll to position [595, 0]
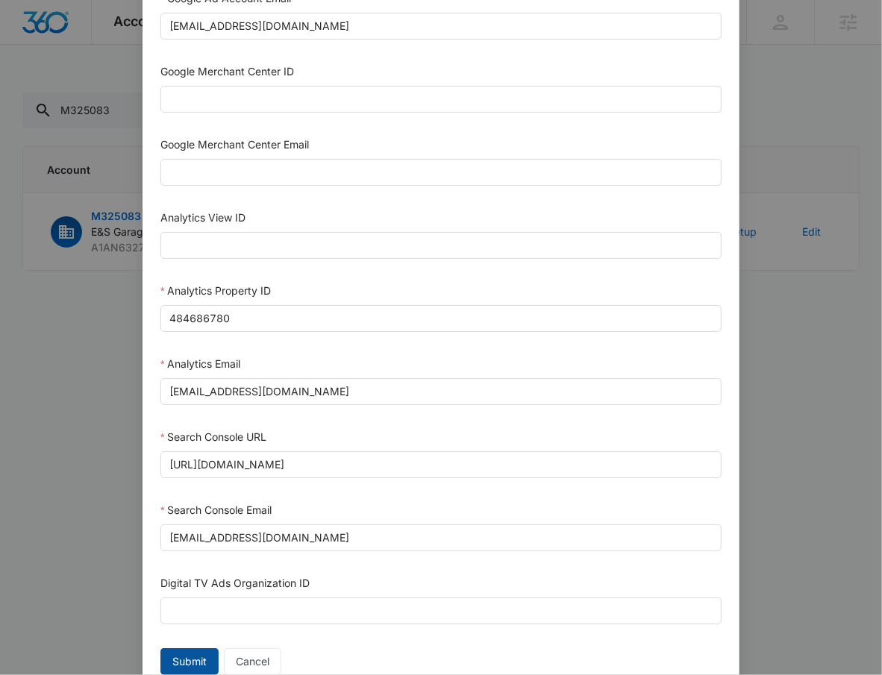
click at [172, 654] on span "Submit" at bounding box center [189, 661] width 34 height 16
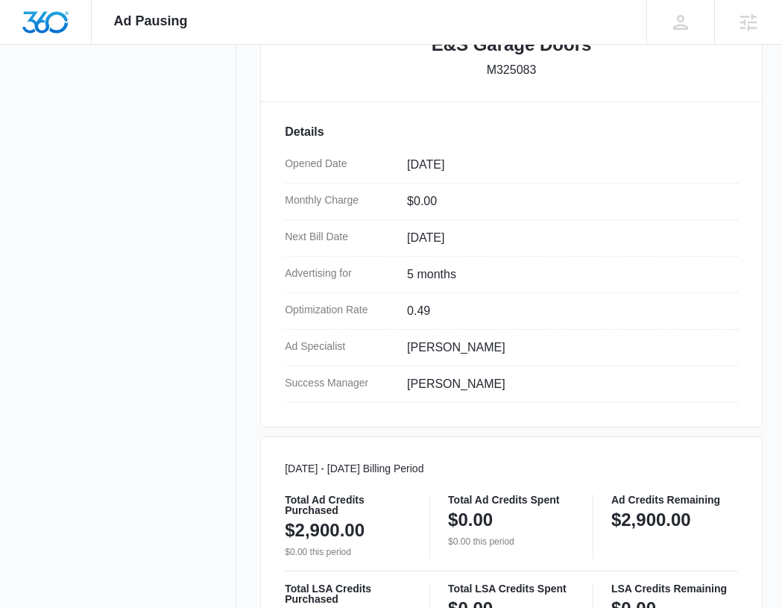
scroll to position [504, 0]
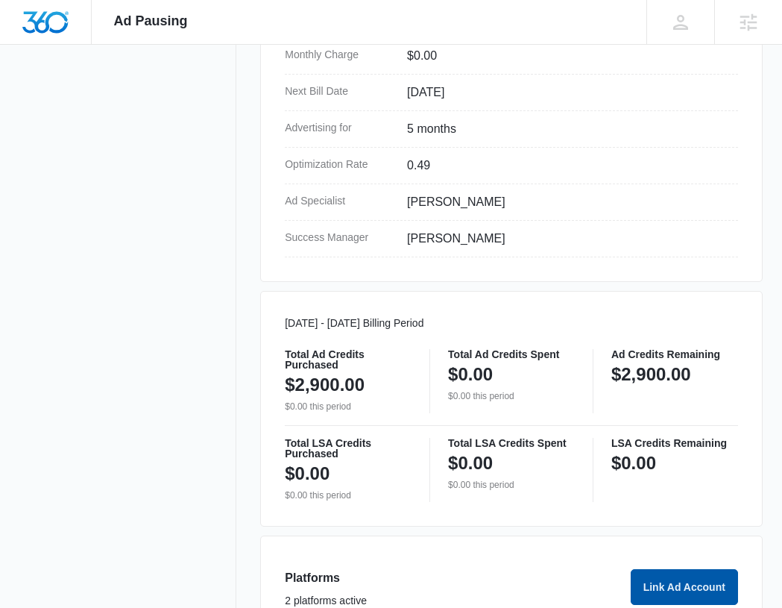
click at [666, 587] on button "Link Ad Account" at bounding box center [684, 587] width 107 height 36
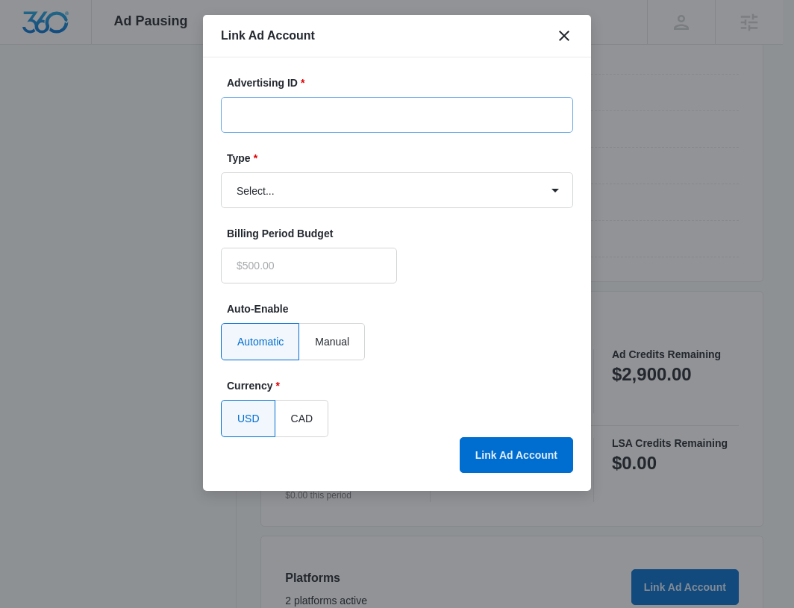
type input "$0.00"
click at [304, 116] on input "Advertising ID *" at bounding box center [397, 115] width 352 height 36
paste input "136017380"
type input "136017380"
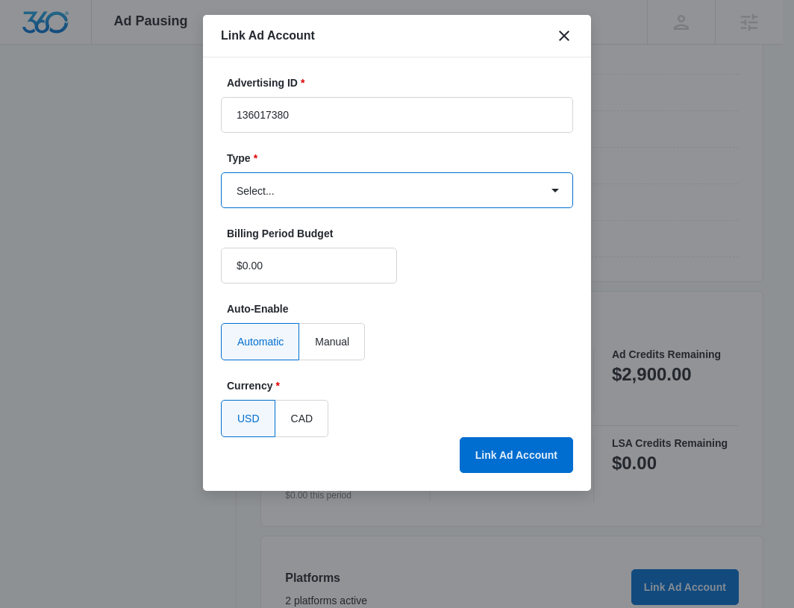
click at [351, 181] on select "Select... Bing Ads Facebook Ads Google Ads" at bounding box center [397, 190] width 352 height 36
select select "bing"
click at [221, 172] on select "Select... Bing Ads Facebook Ads Google Ads" at bounding box center [397, 190] width 352 height 36
click at [378, 145] on form "Advertising ID * 136017380 Type * Select... Bing Ads Facebook Ads Google Ads Bi…" at bounding box center [397, 256] width 352 height 362
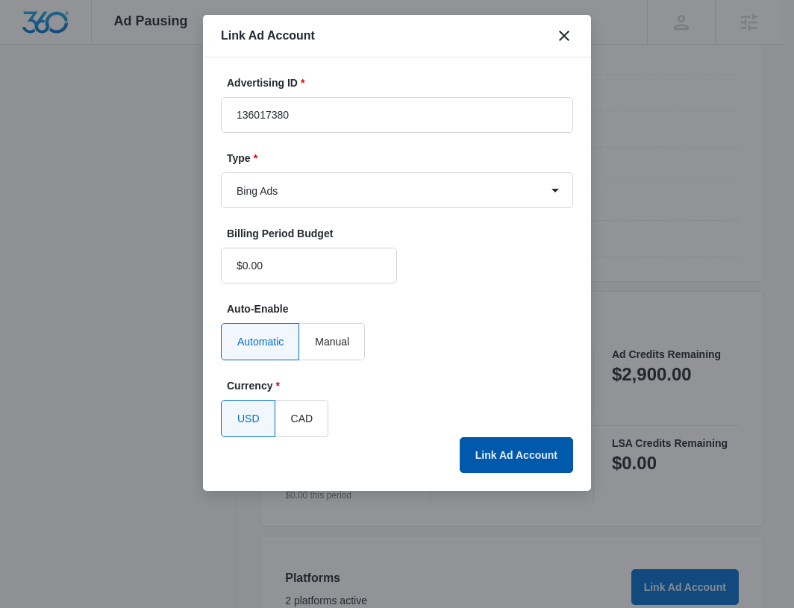
click at [508, 456] on button "Link Ad Account" at bounding box center [515, 455] width 113 height 36
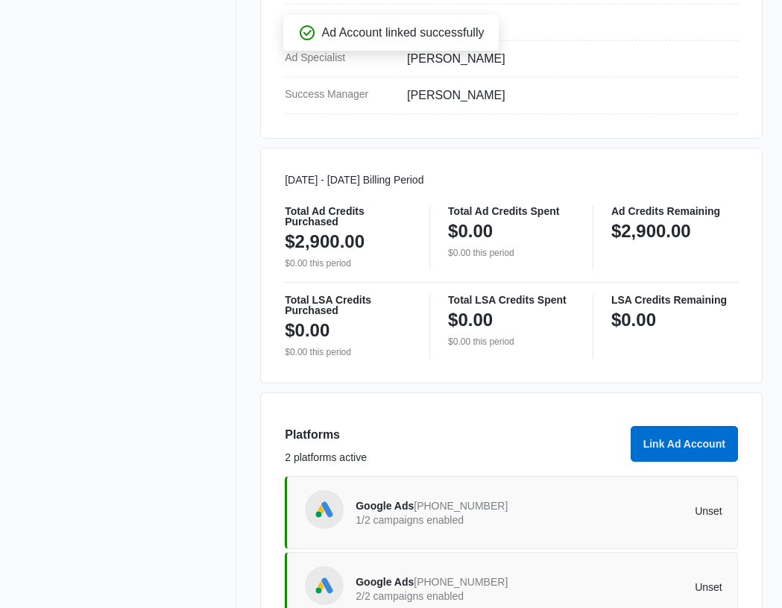
scroll to position [786, 0]
